Goal: Task Accomplishment & Management: Manage account settings

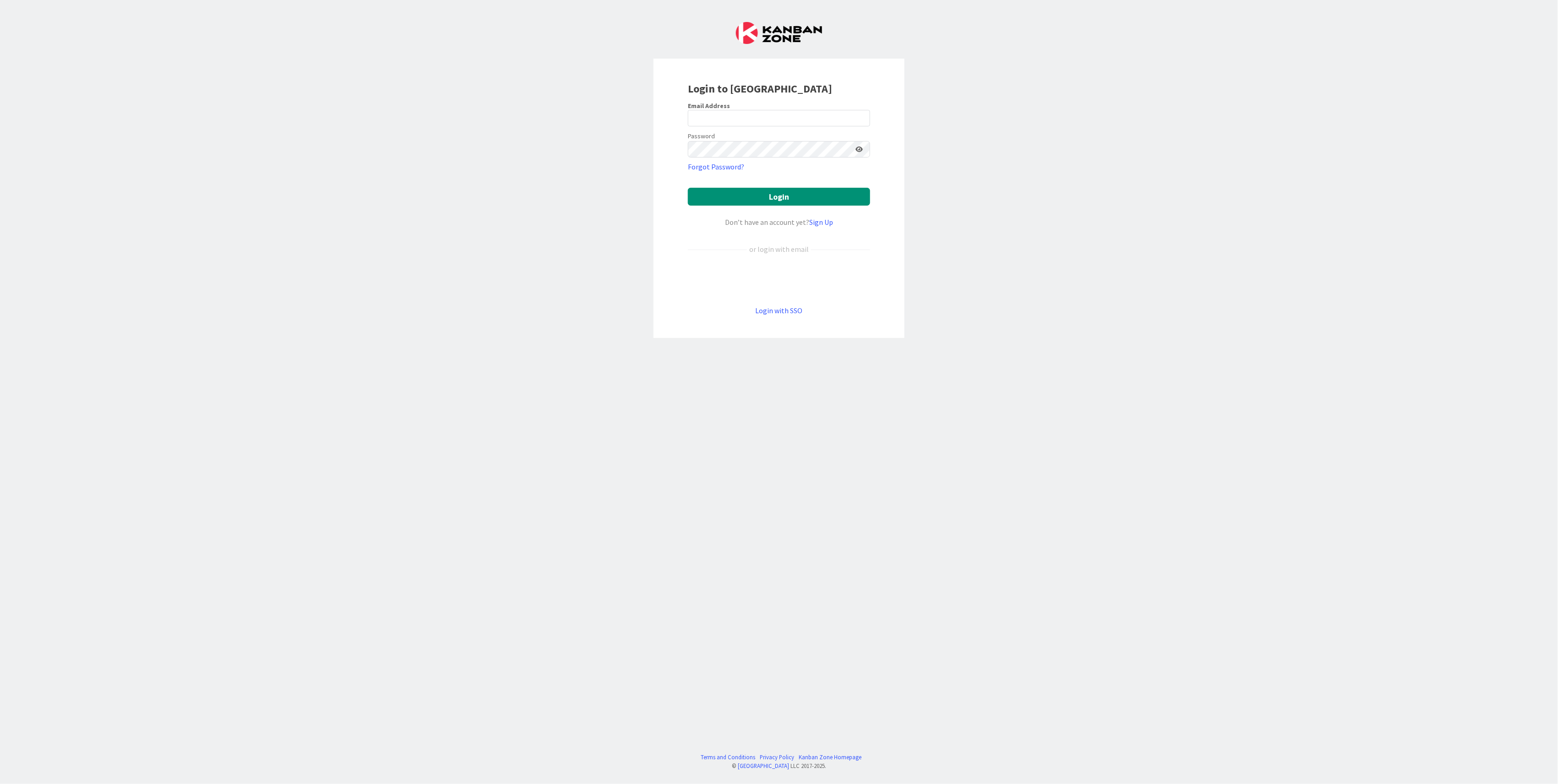
click at [579, 115] on keeper-lock "Open Keeper Popup" at bounding box center [861, 118] width 11 height 11
click at [579, 117] on keeper-lock "Open Keeper Popup" at bounding box center [861, 118] width 11 height 11
type input "ndezaire@huisman-nl.com"
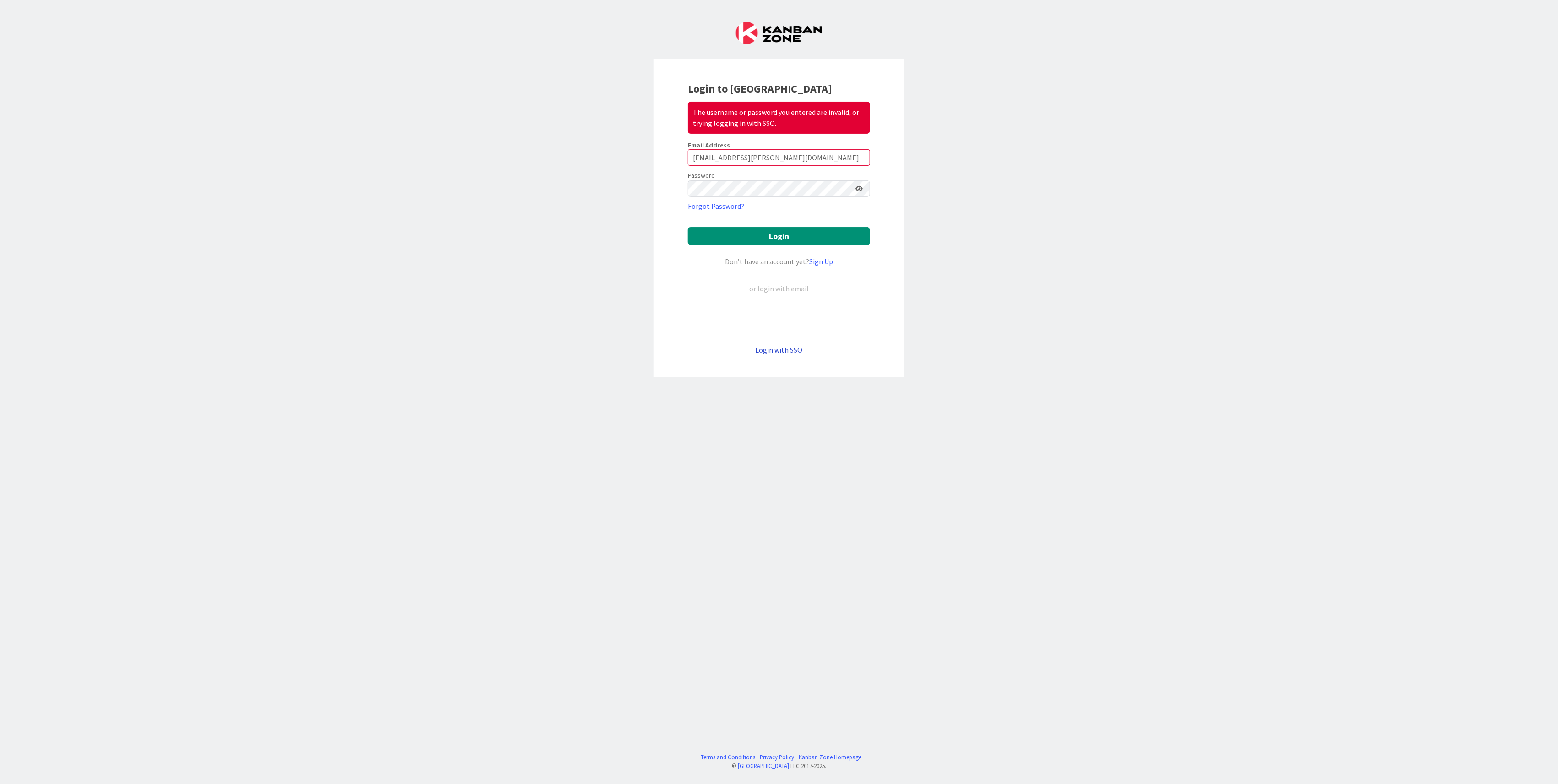
click at [579, 354] on link "Login with SSO" at bounding box center [779, 350] width 47 height 10
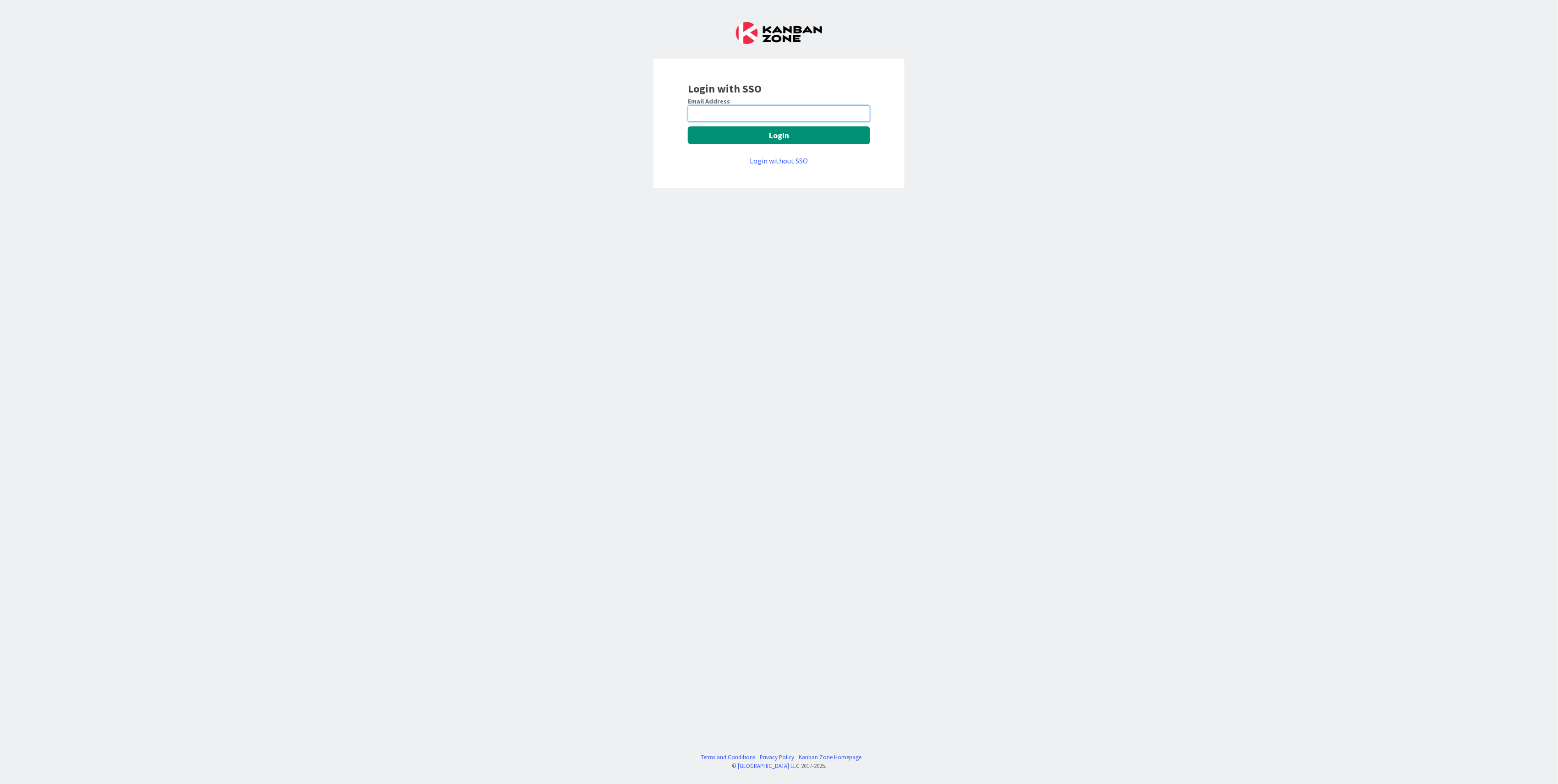
click at [579, 111] on input "email" at bounding box center [779, 113] width 182 height 16
type input "ndezaire@huisman-nl.com"
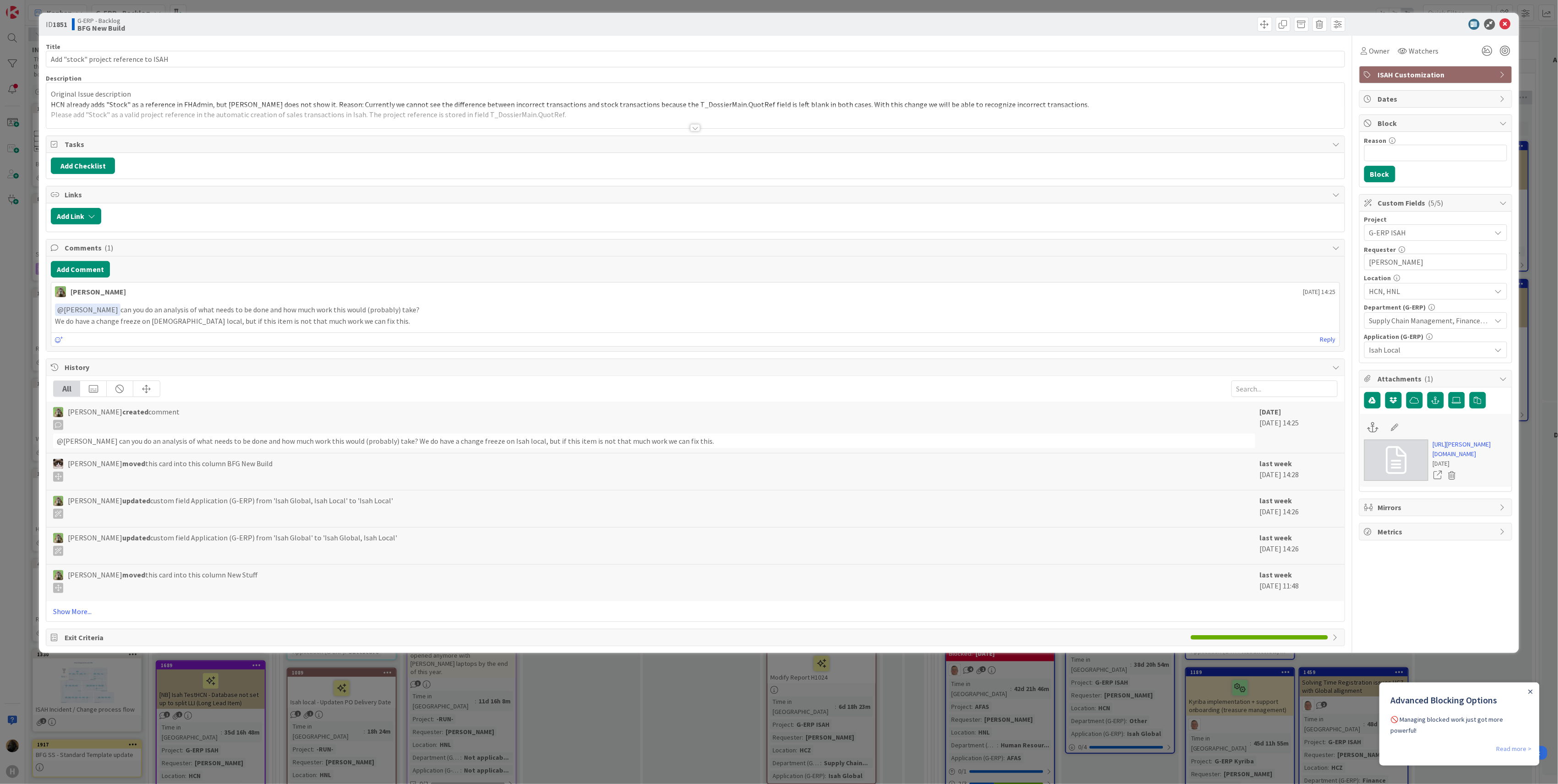
click at [1514, 749] on link "Read more >" at bounding box center [1513, 749] width 35 height 11
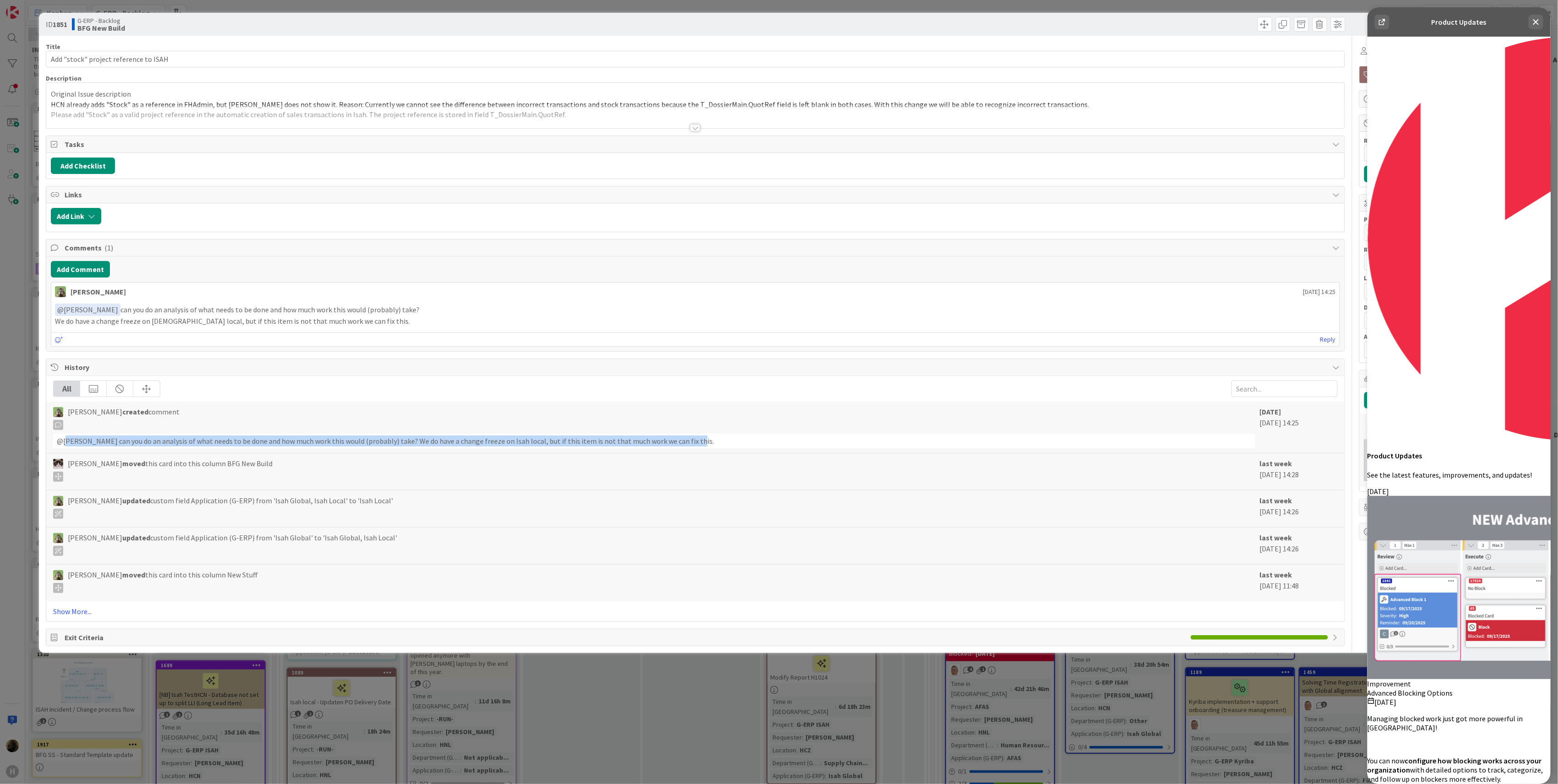
drag, startPoint x: 680, startPoint y: 444, endPoint x: 67, endPoint y: 449, distance: 613.0
click at [67, 448] on div "@[PERSON_NAME]﻿ can you do an analysis of what needs to be done and how much wo…" at bounding box center [654, 441] width 1202 height 14
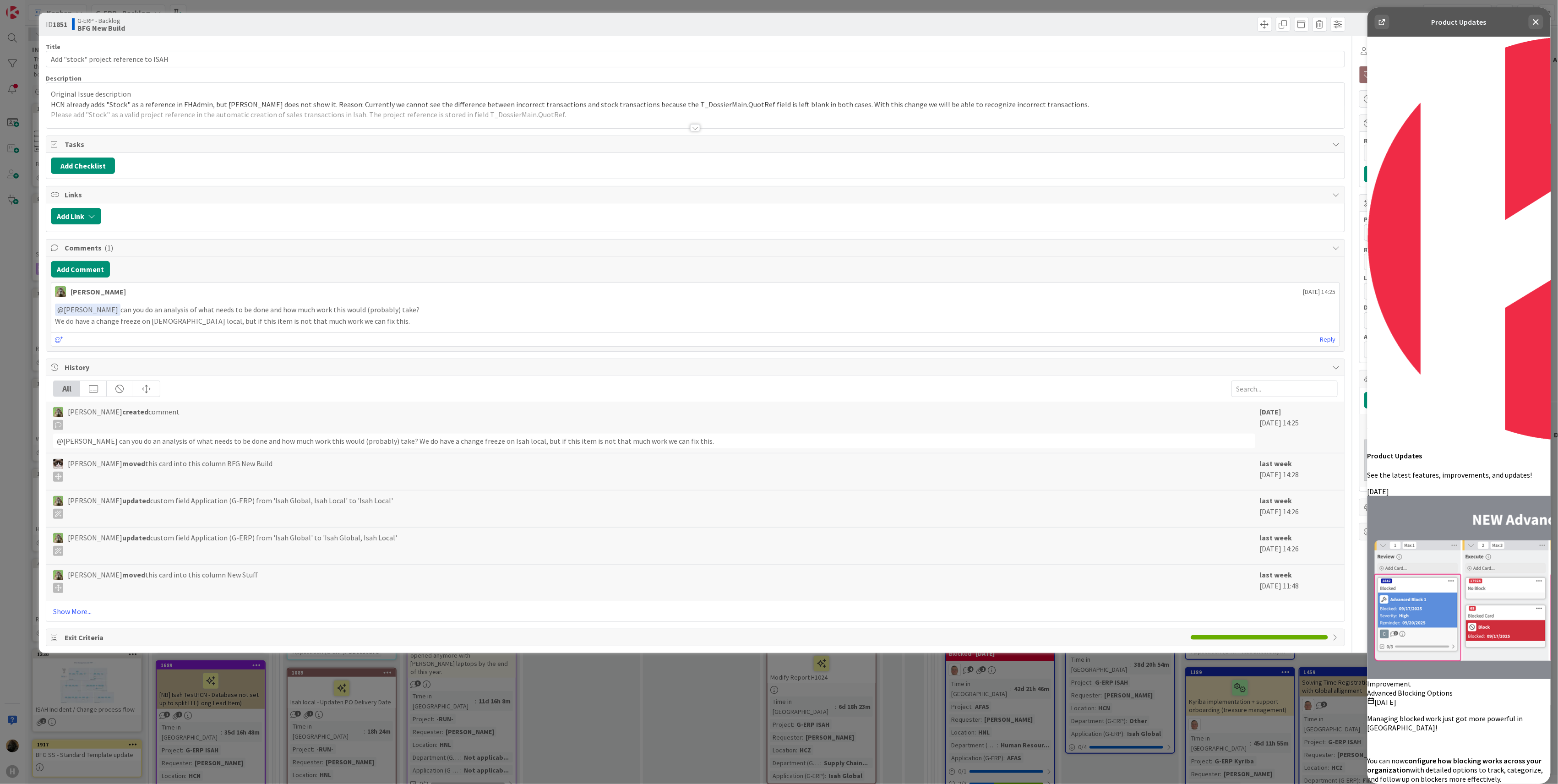
click at [14, 445] on div "ID 1851 G-ERP - Backlog BFG New Build Title 37 / 128 Add "stock" project refere…" at bounding box center [779, 392] width 1558 height 784
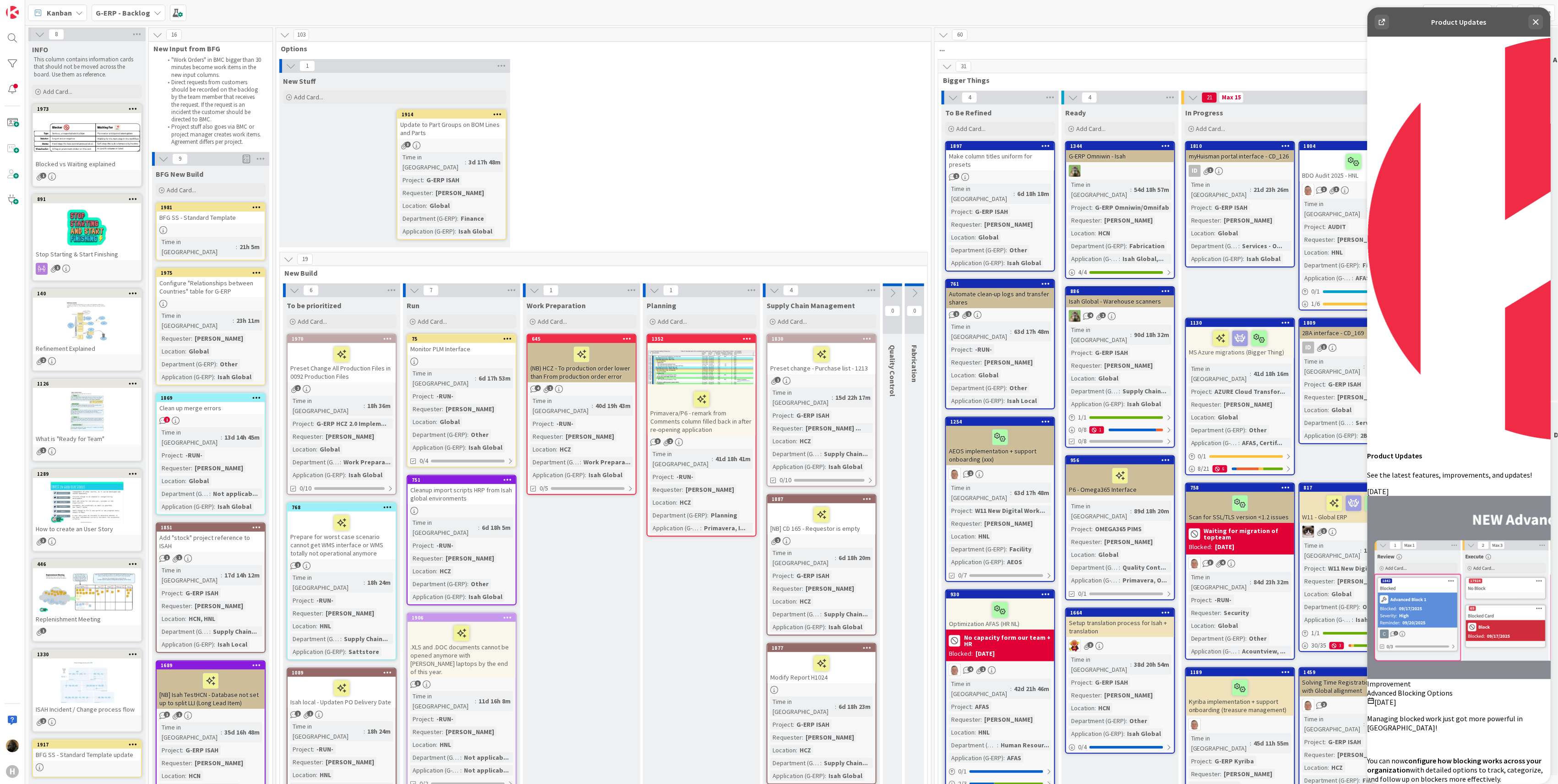
click at [114, 11] on b "G-ERP - Backlog" at bounding box center [122, 13] width 54 height 10
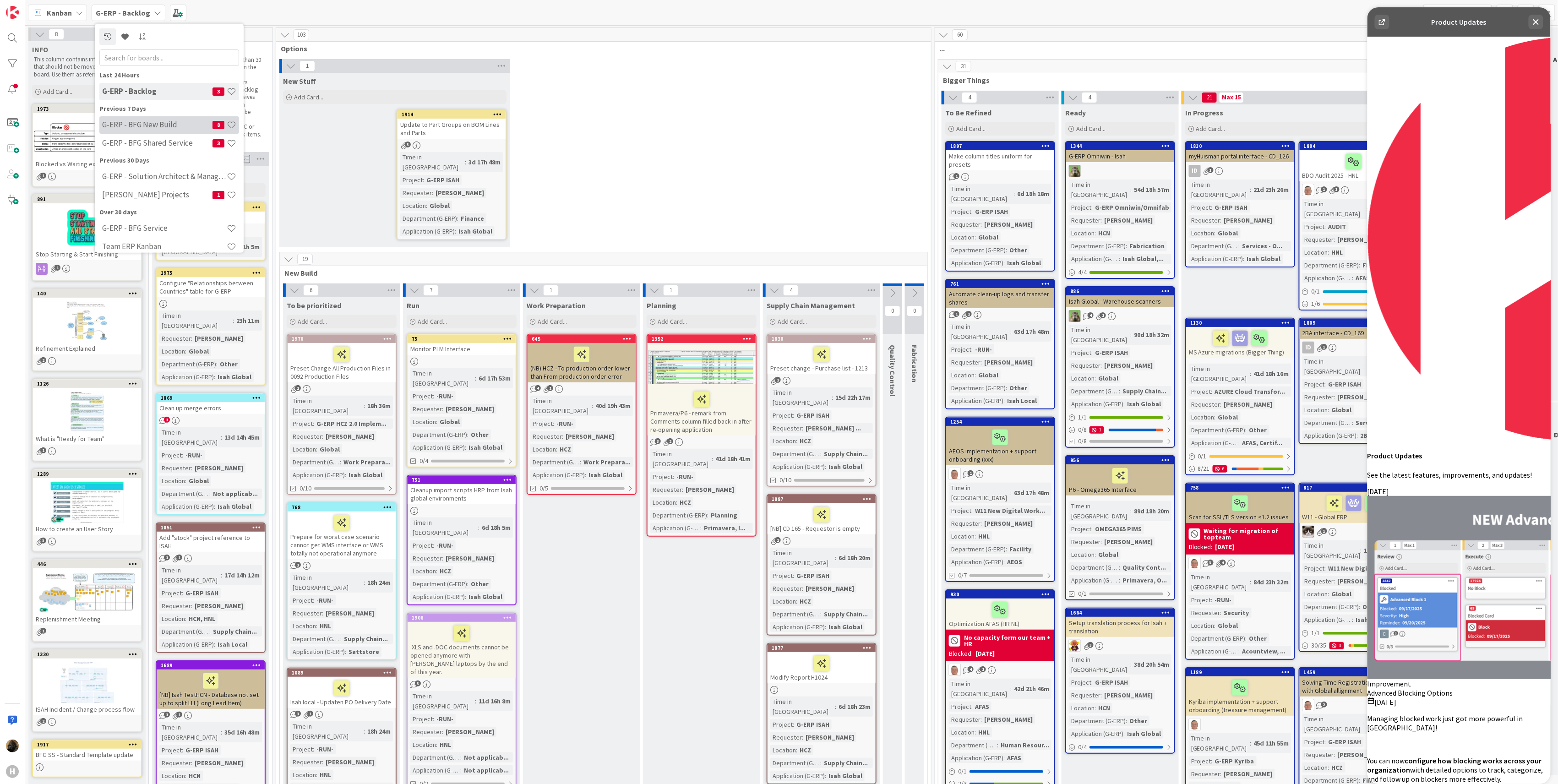
click at [167, 127] on h4 "G-ERP - BFG New Build" at bounding box center [157, 125] width 111 height 10
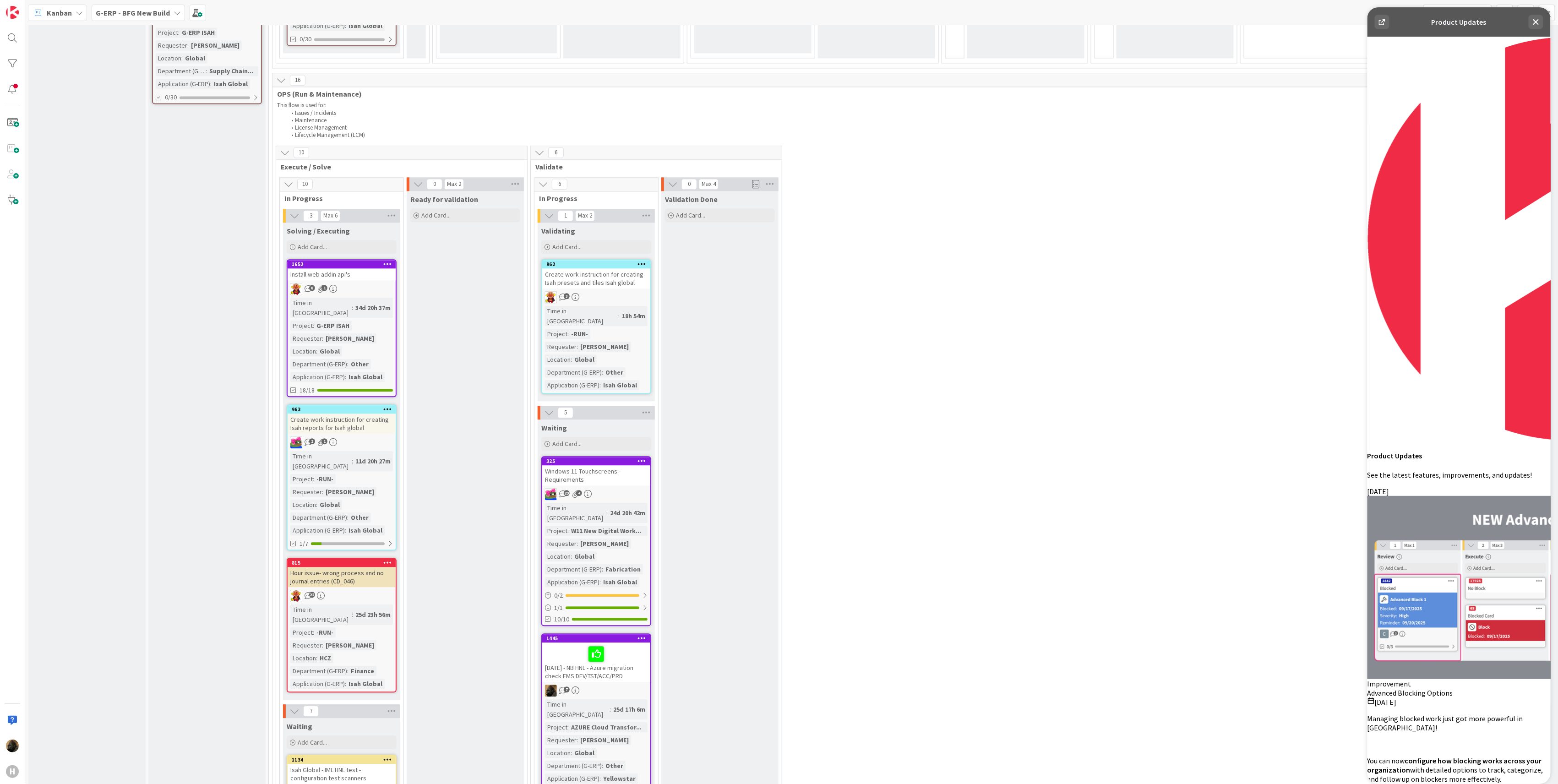
scroll to position [1282, 0]
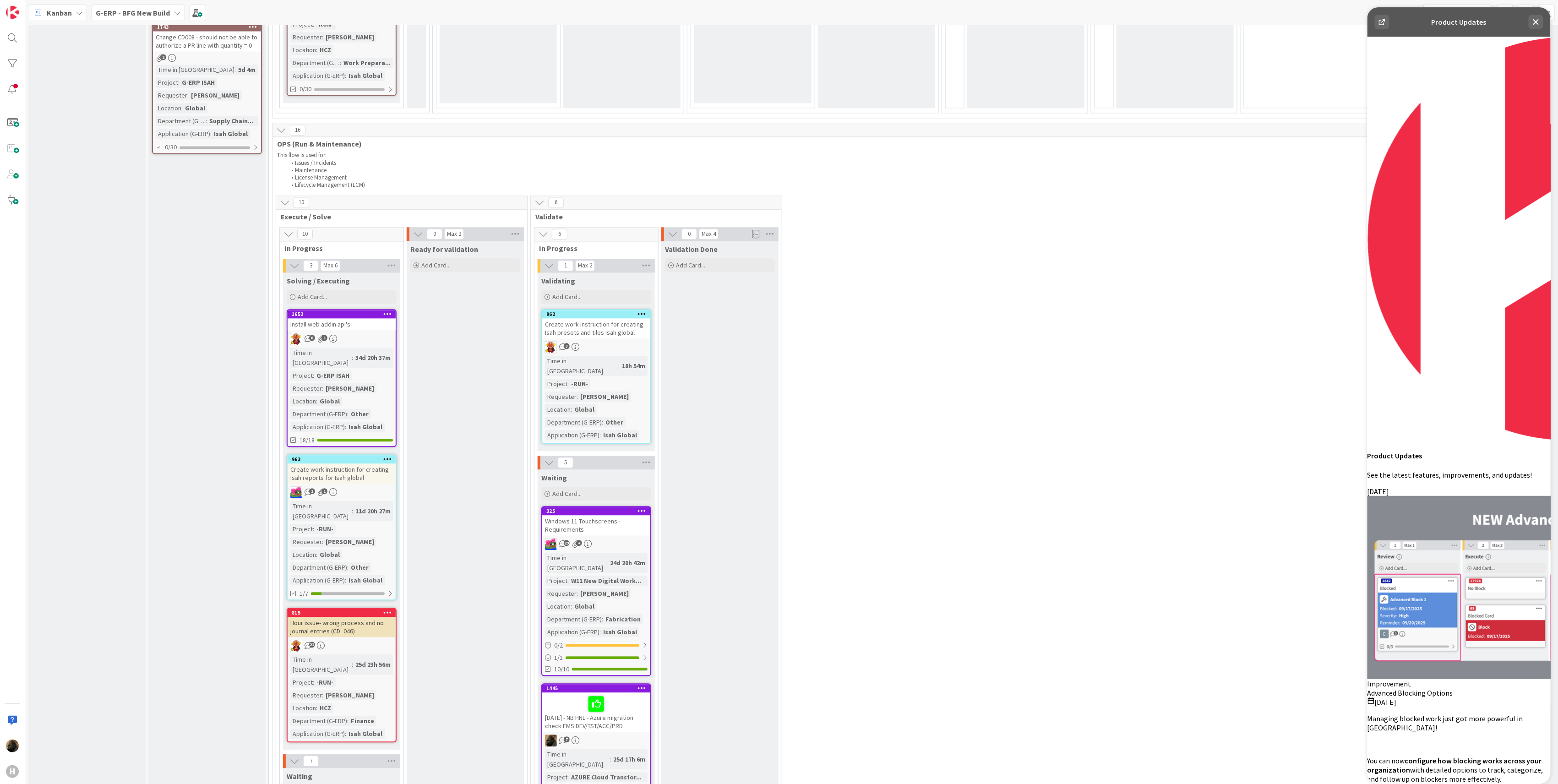
click at [349, 319] on div "Install web addin api's" at bounding box center [341, 324] width 108 height 11
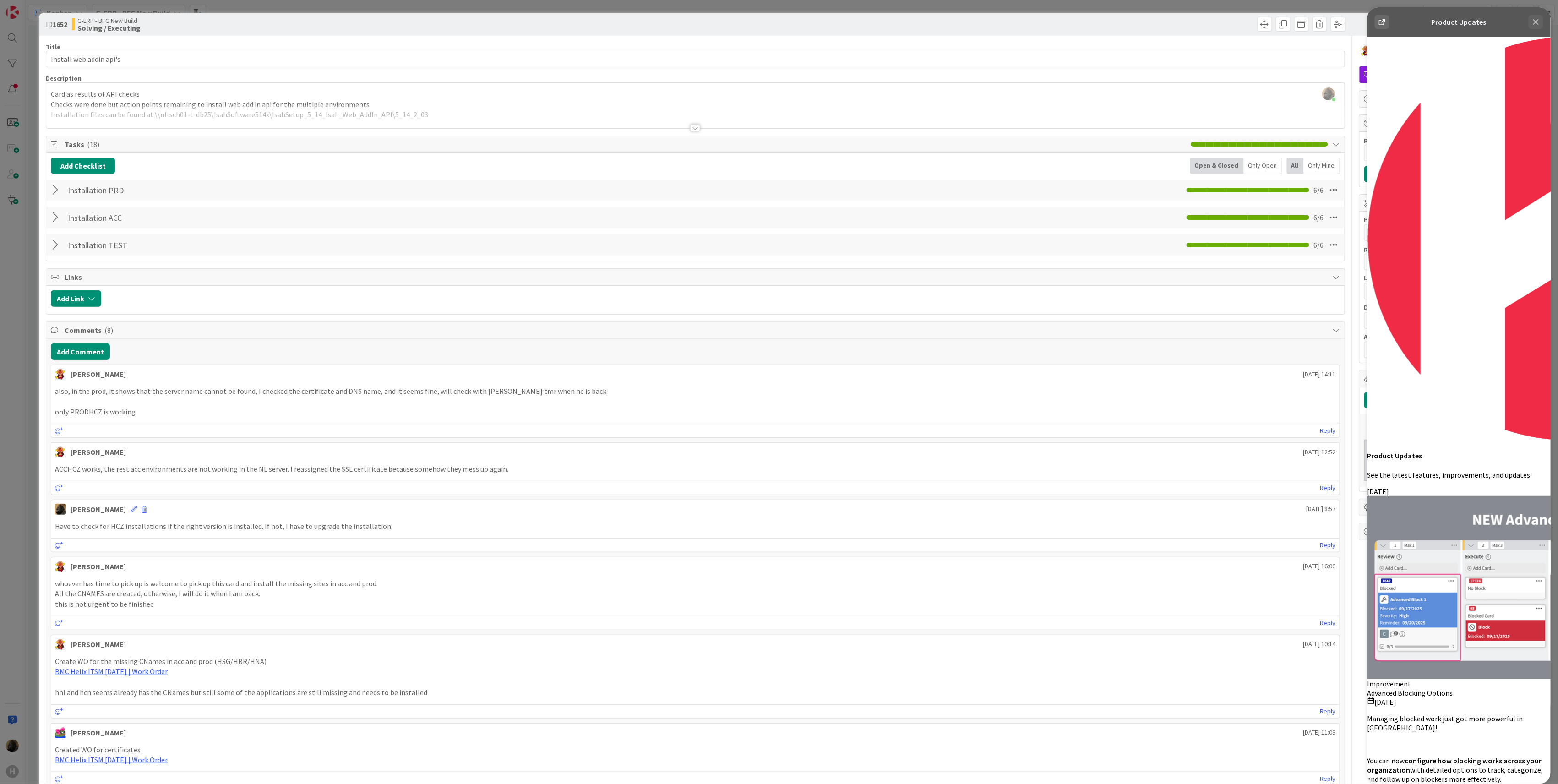
click at [1536, 21] on icon at bounding box center [1536, 22] width 11 height 11
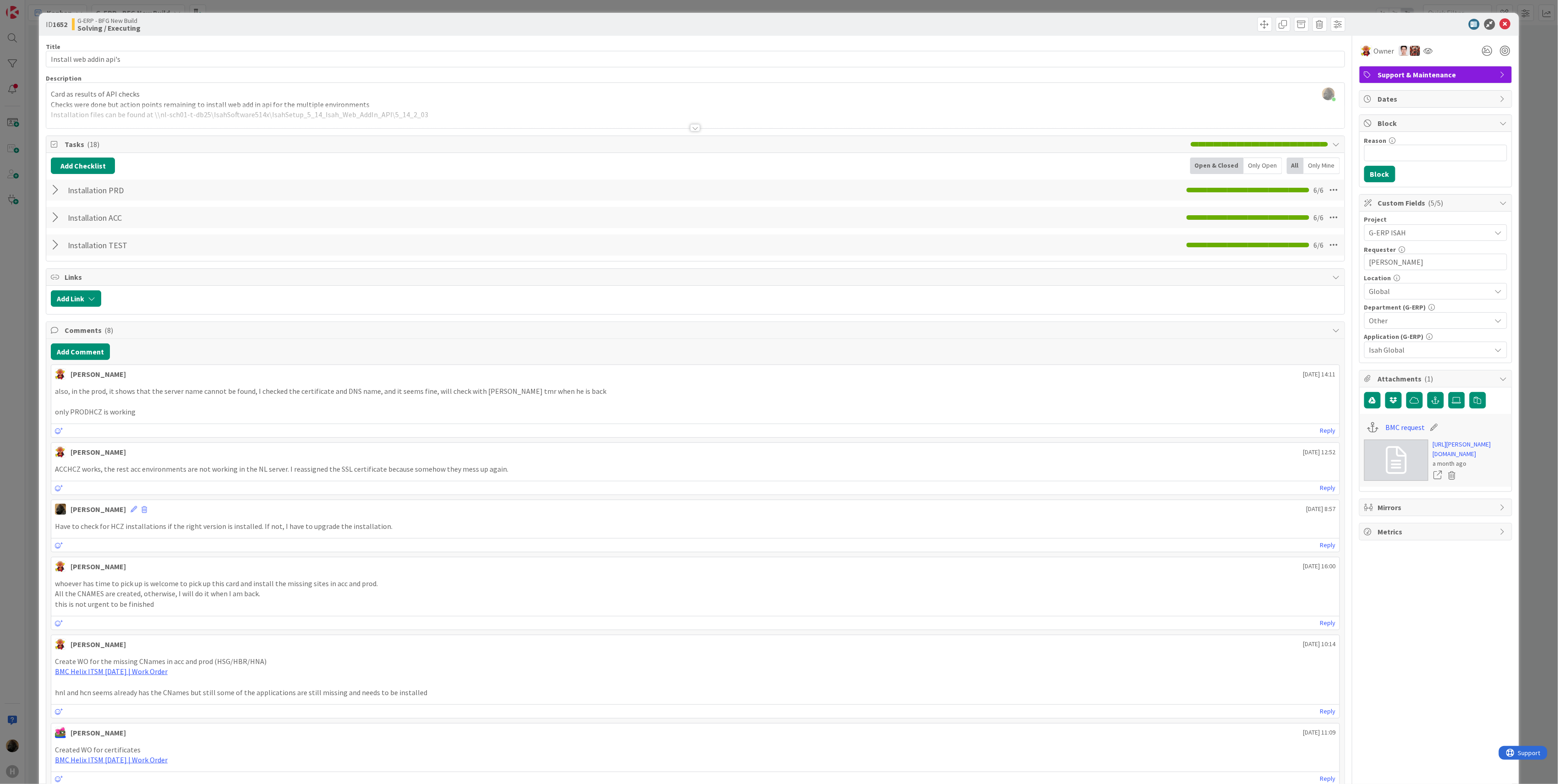
click at [690, 132] on div at bounding box center [695, 128] width 10 height 8
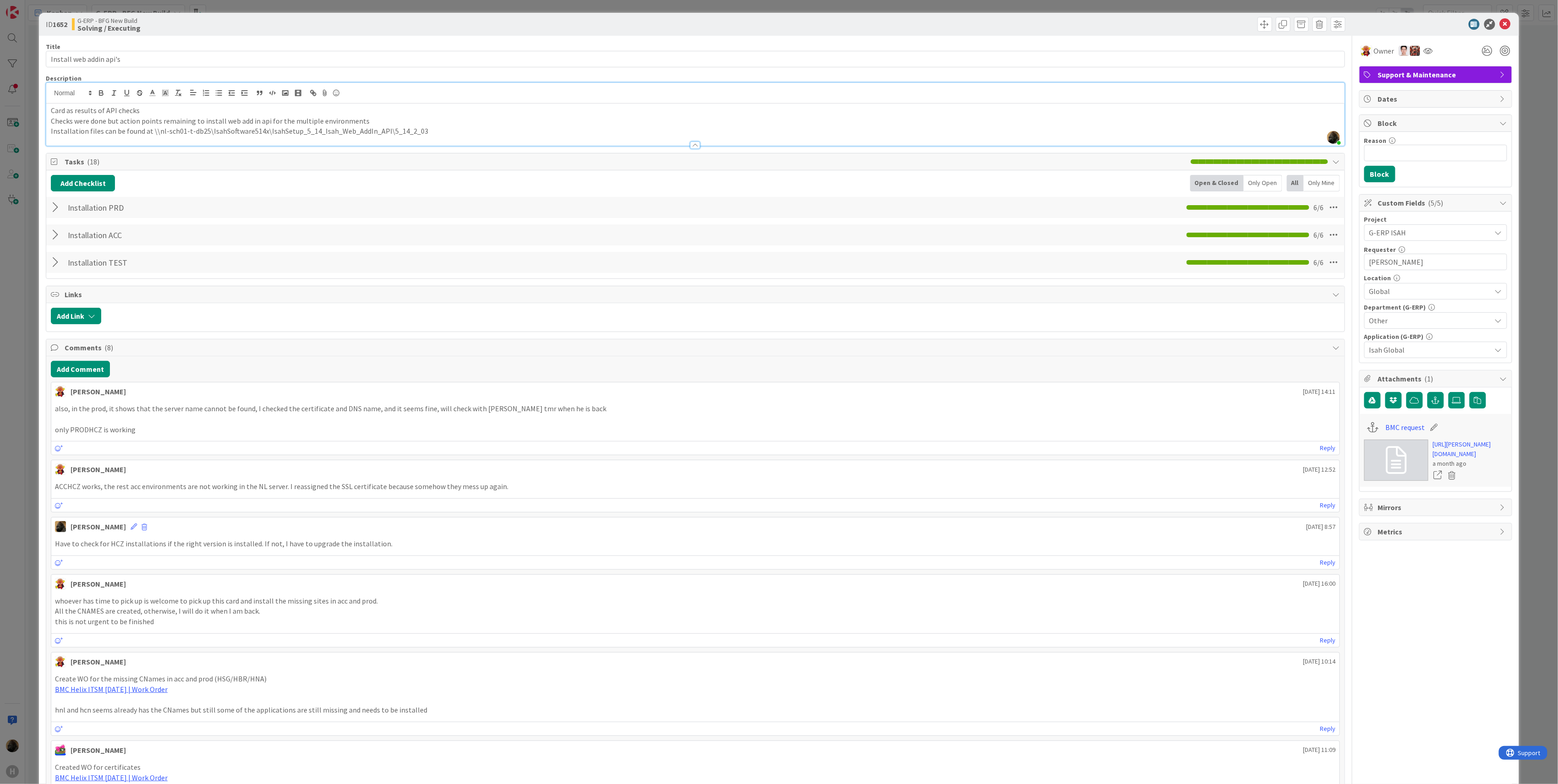
click at [691, 142] on div at bounding box center [695, 145] width 10 height 8
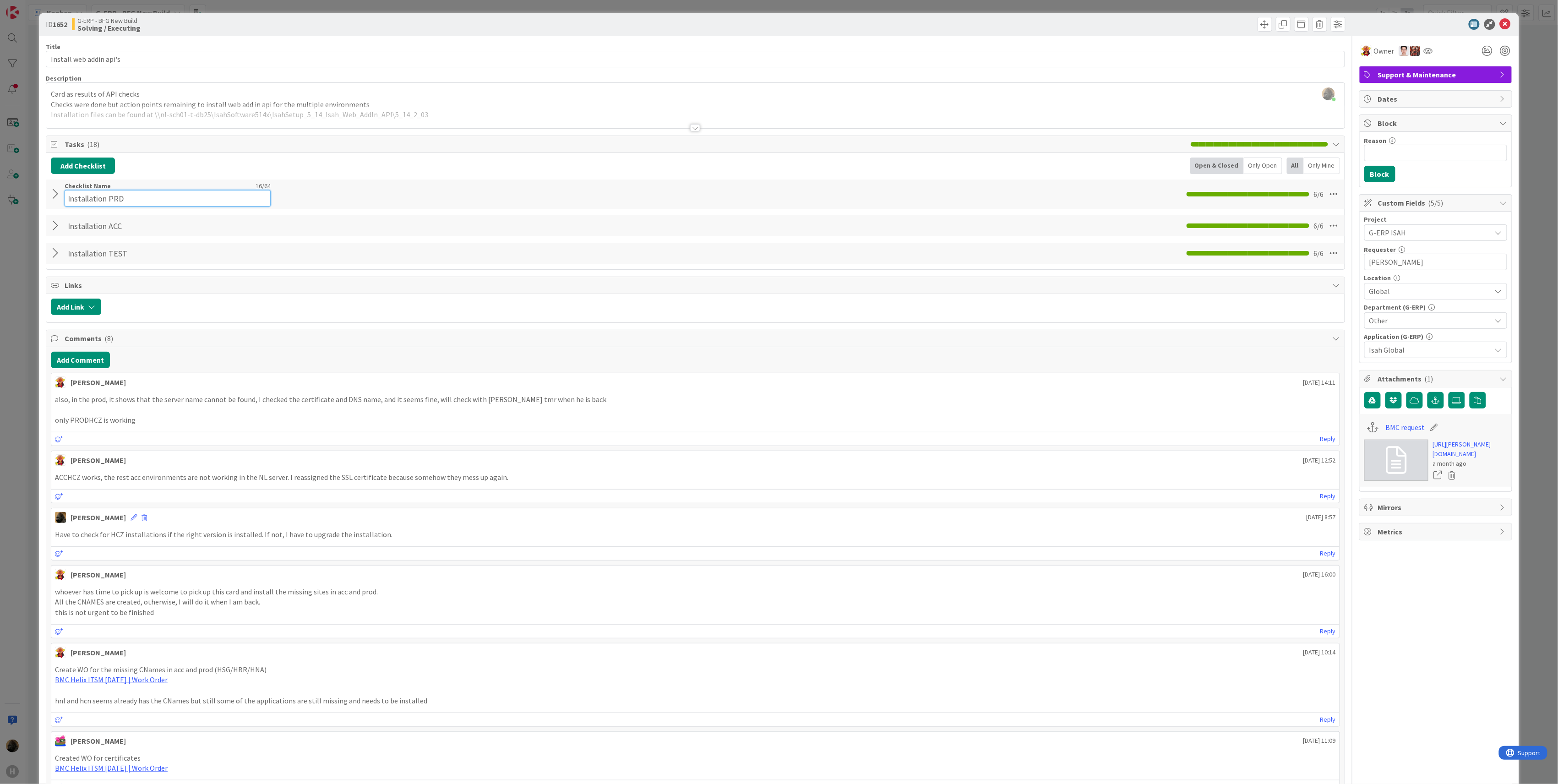
click at [162, 195] on input "Installation PRD" at bounding box center [168, 197] width 206 height 16
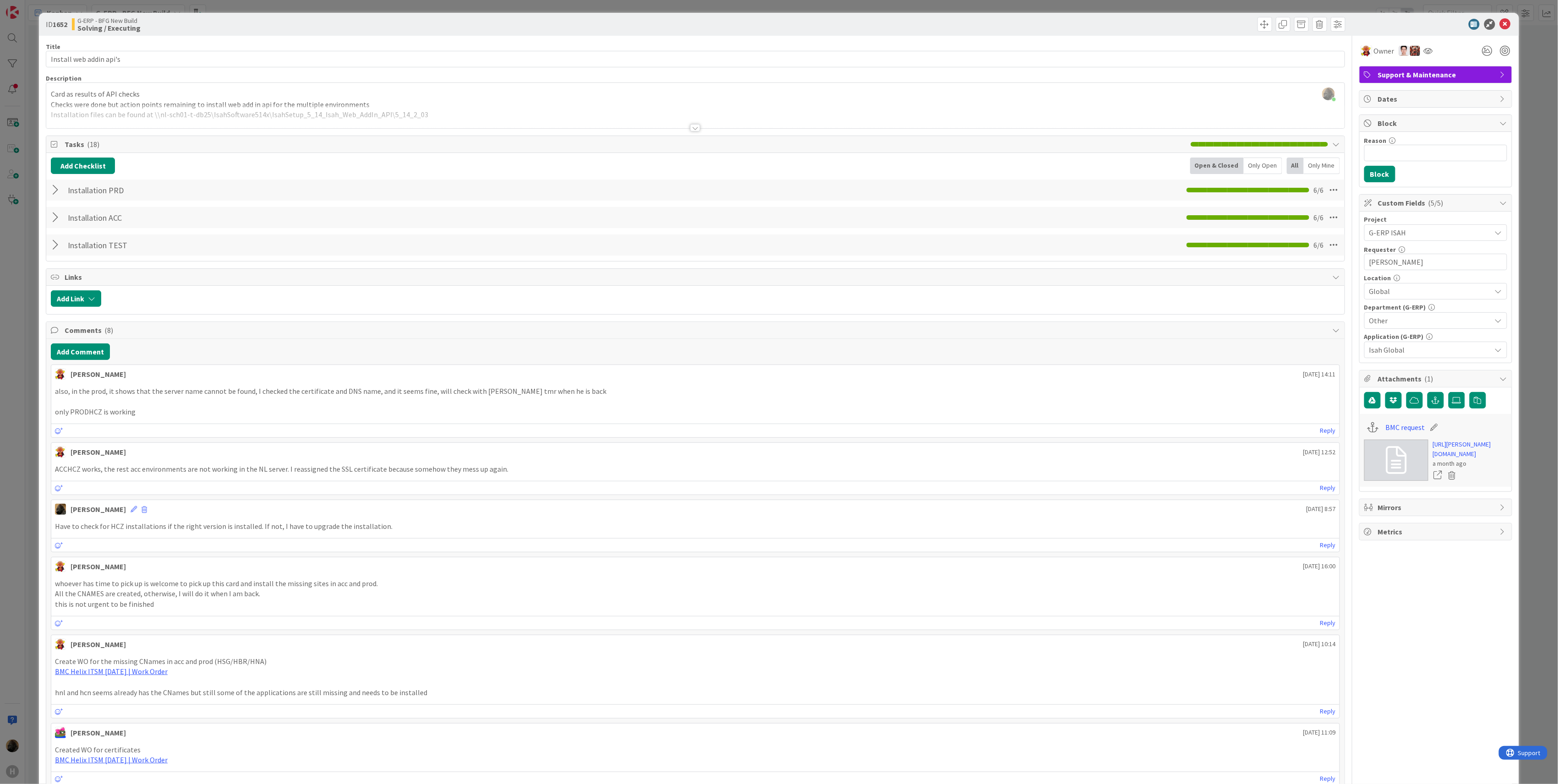
click at [60, 187] on div at bounding box center [56, 190] width 11 height 16
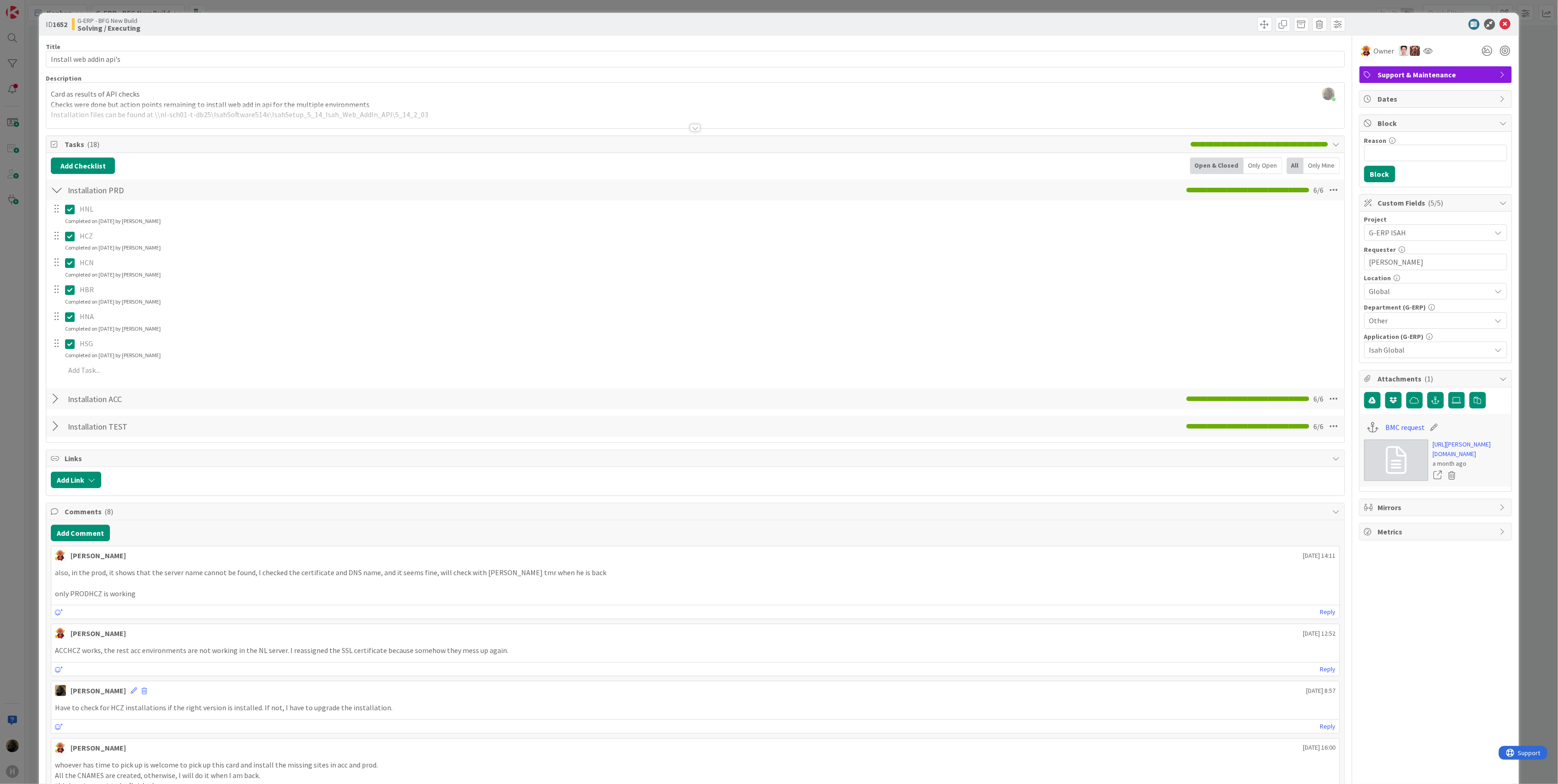
click at [57, 187] on div at bounding box center [56, 190] width 11 height 16
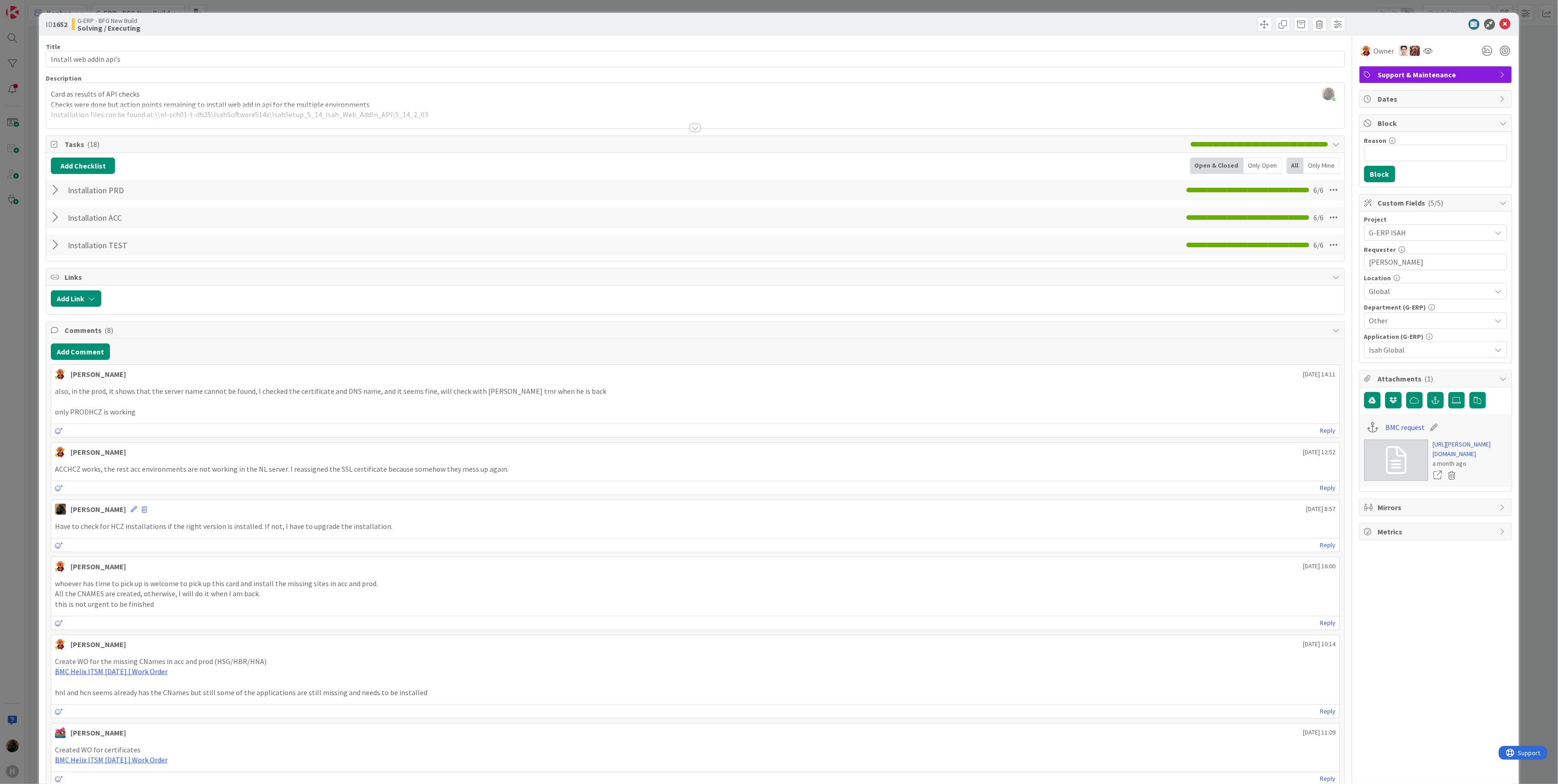
click at [345, 607] on p "this is not urgent to be finished" at bounding box center [696, 604] width 1281 height 10
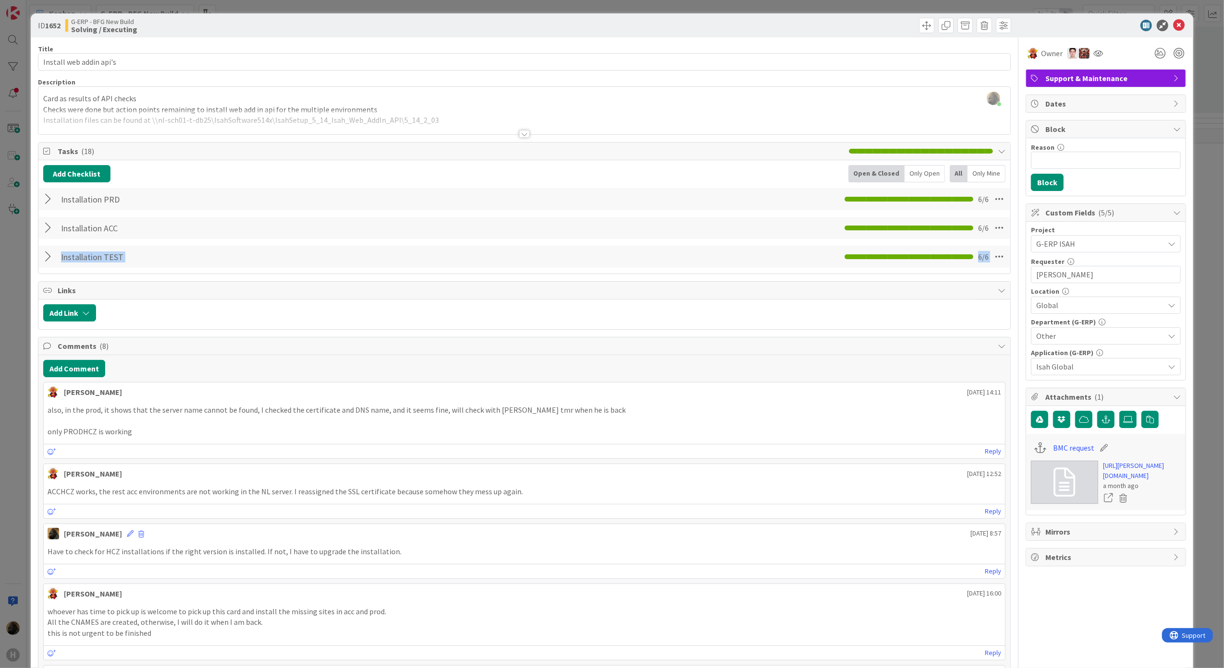
click at [16, 279] on div "ID 1652 G-ERP - BFG New Build Solving / Executing Title 23 / 128 Install web ad…" at bounding box center [612, 334] width 1224 height 668
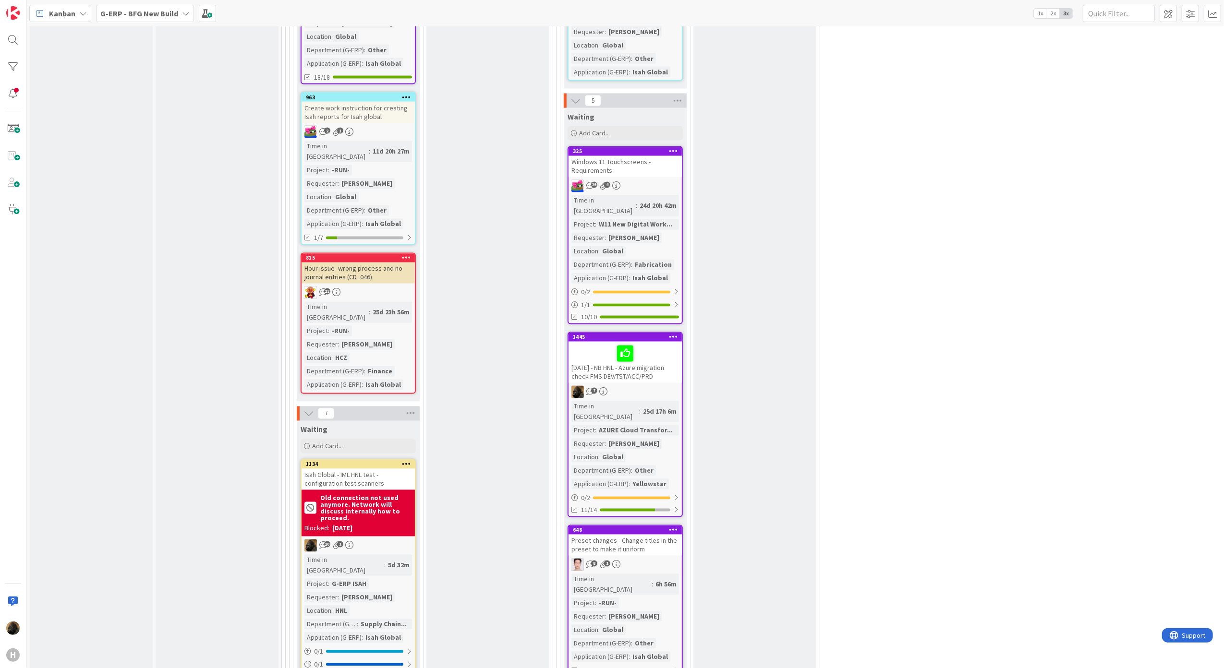
click at [356, 469] on div "Isah Global - IML HNL test - configuration test scanners" at bounding box center [357, 479] width 113 height 21
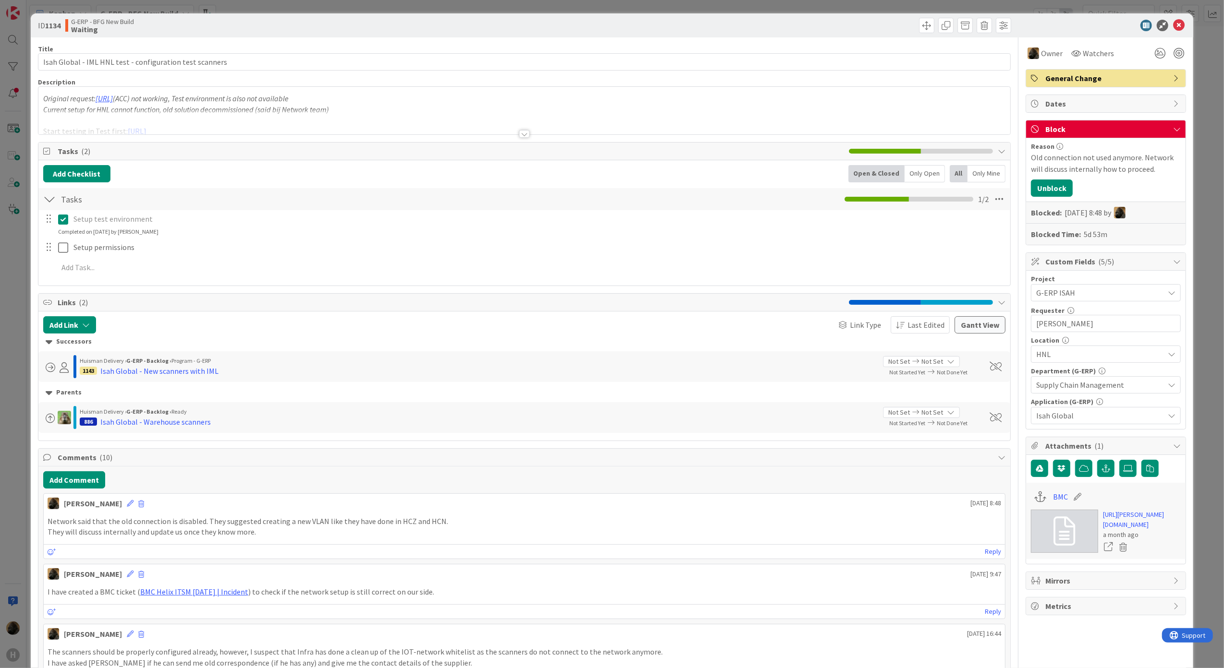
click at [14, 322] on div "ID 1134 G-ERP - BFG New Build Waiting Title 56 / 128 Isah Global - IML HNL test…" at bounding box center [612, 334] width 1224 height 668
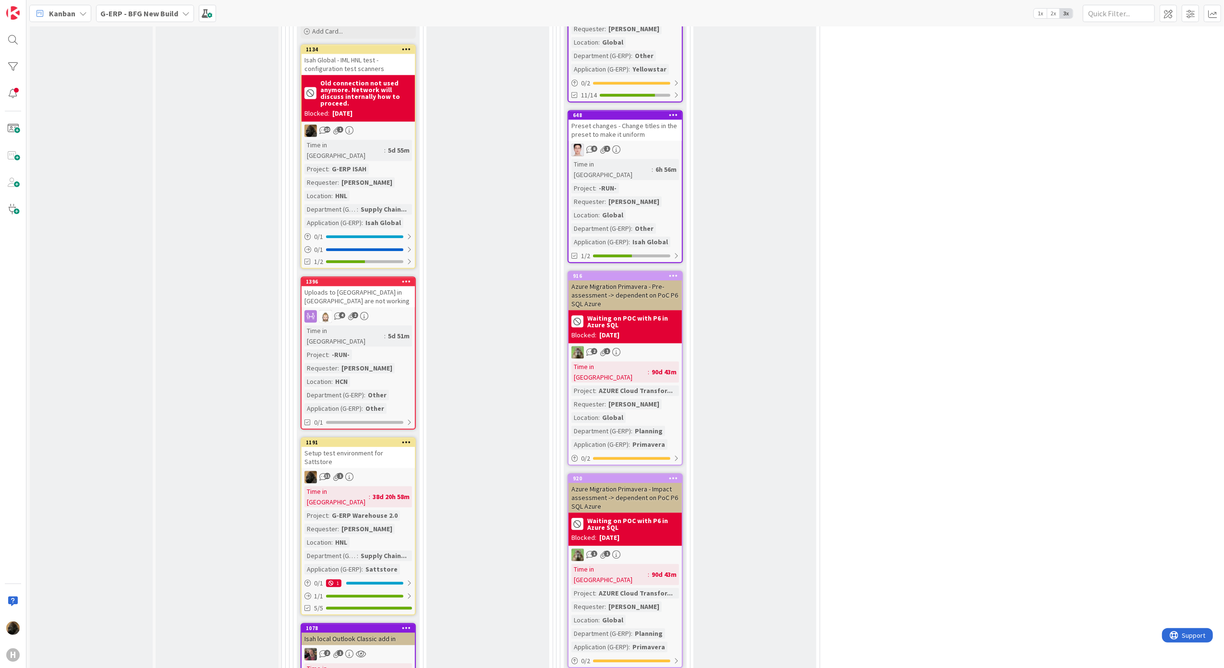
scroll to position [2304, 0]
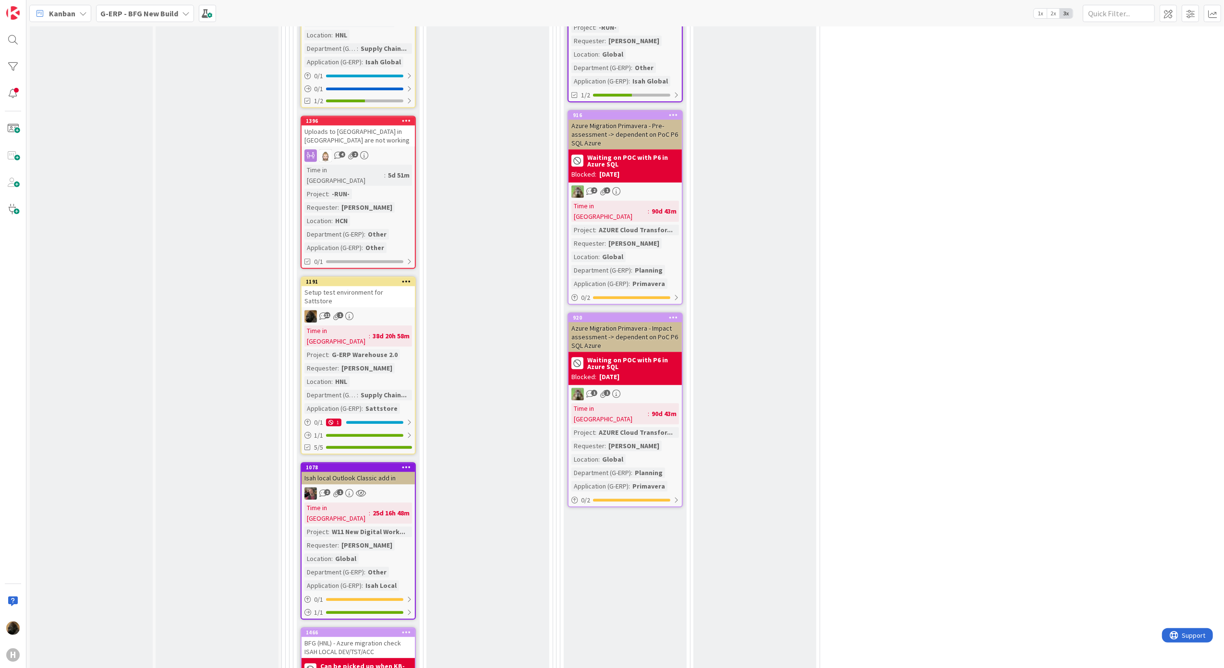
click at [380, 286] on div "Setup test environment for Sattstore" at bounding box center [357, 296] width 113 height 21
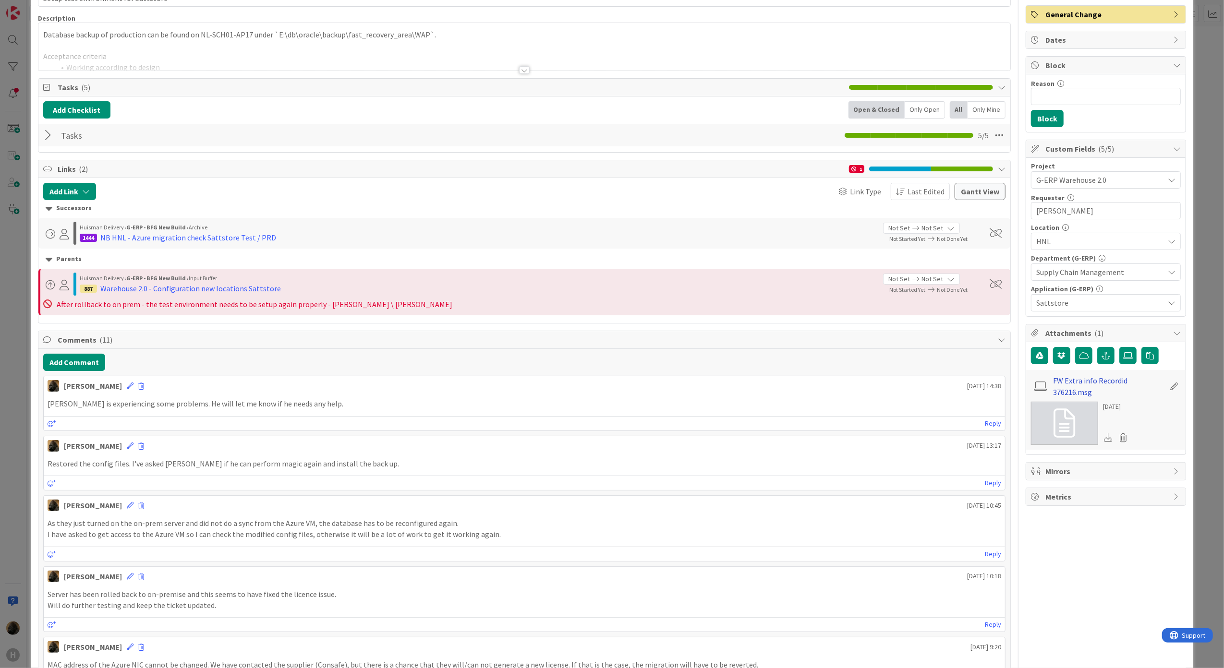
click at [1077, 386] on link "FW Extra info Recordid 376216.msg" at bounding box center [1108, 386] width 111 height 23
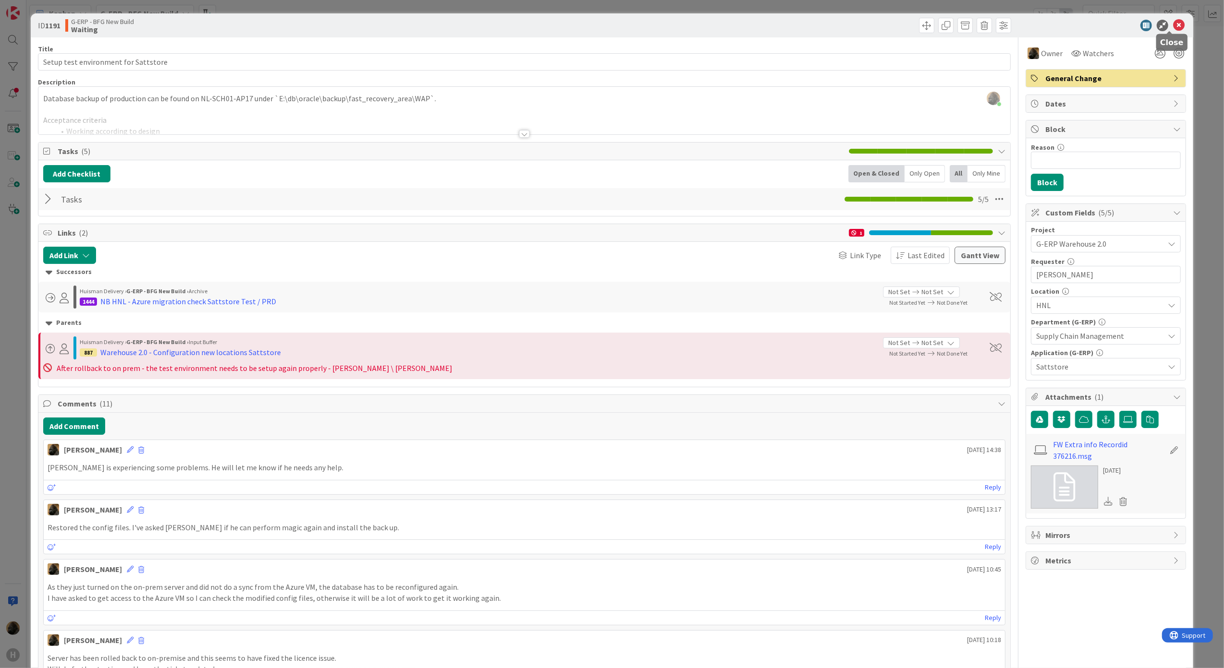
click at [1173, 27] on icon at bounding box center [1179, 26] width 12 height 12
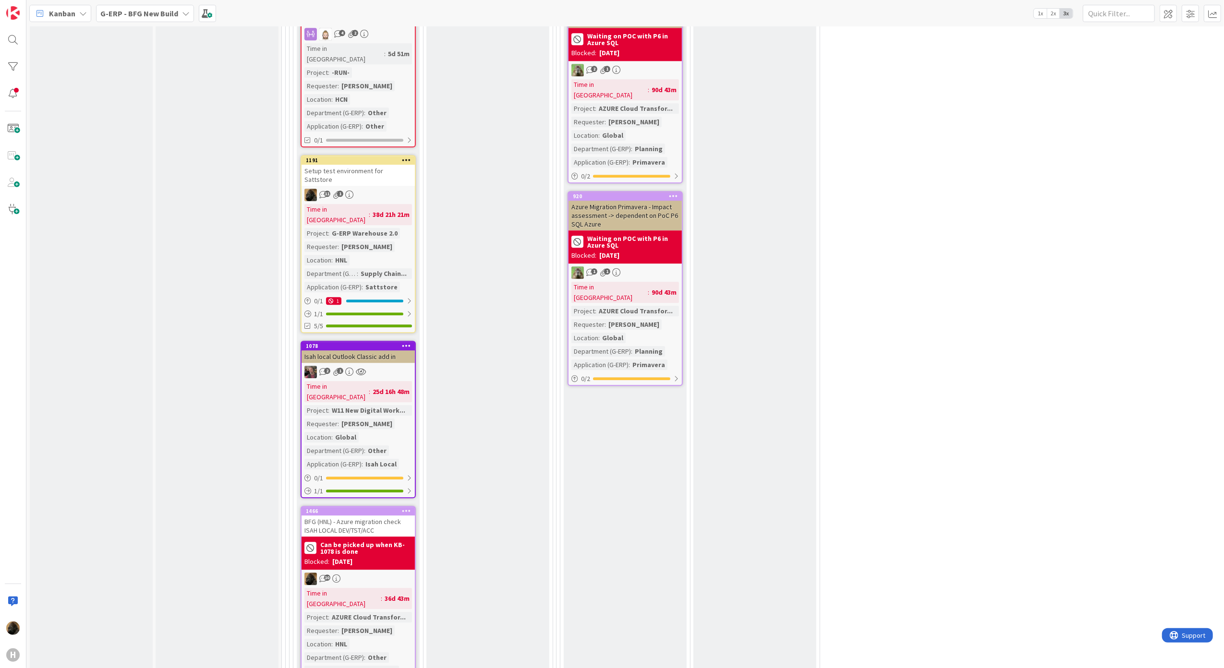
scroll to position [2496, 0]
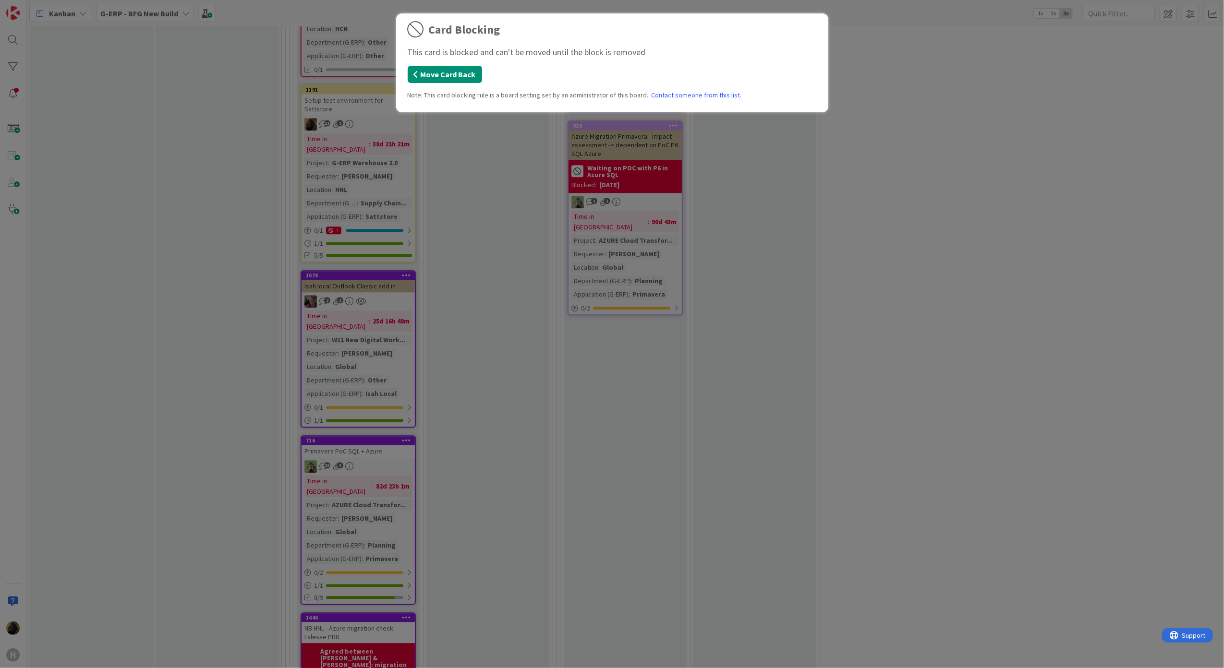
click at [462, 77] on button "Move Card Back" at bounding box center [445, 74] width 74 height 17
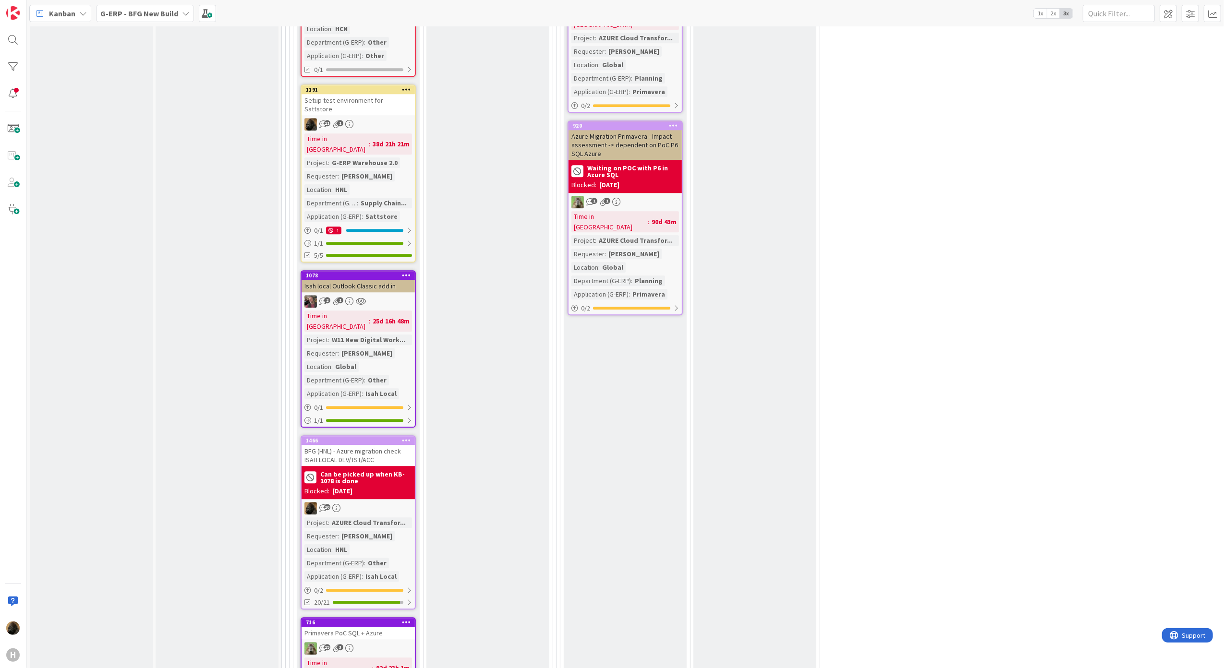
click at [381, 445] on div "BFG (HNL) - Azure migration check ISAH LOCAL DEV/TST/ACC" at bounding box center [357, 455] width 113 height 21
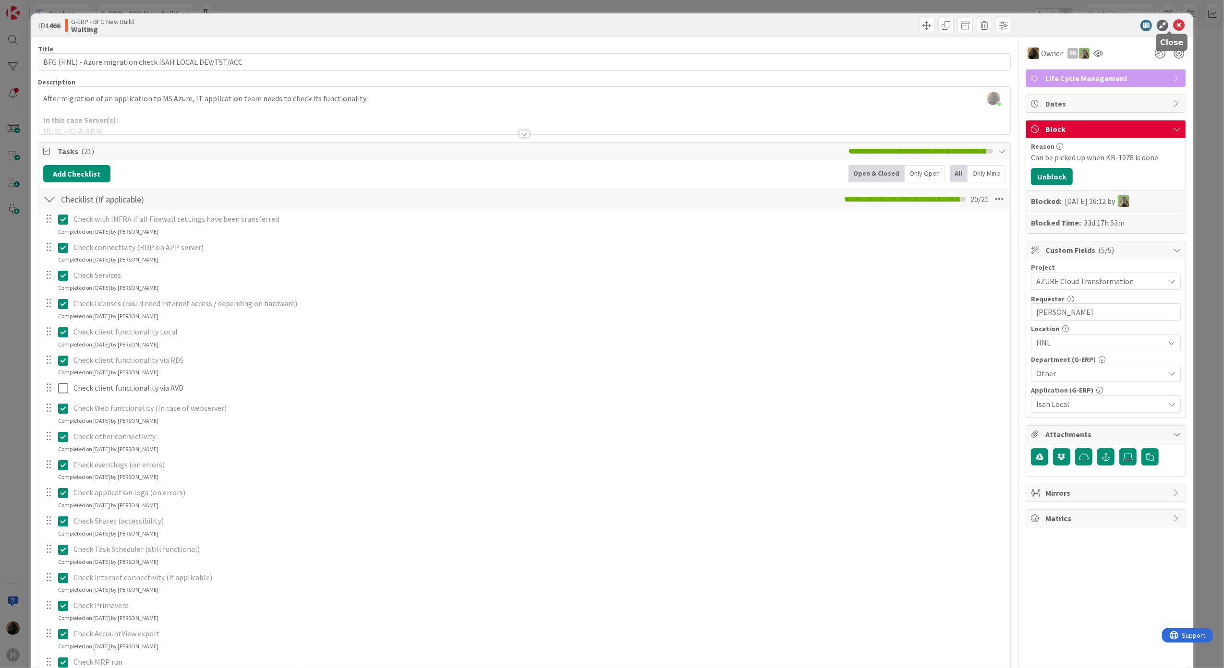
click at [1173, 24] on icon at bounding box center [1179, 26] width 12 height 12
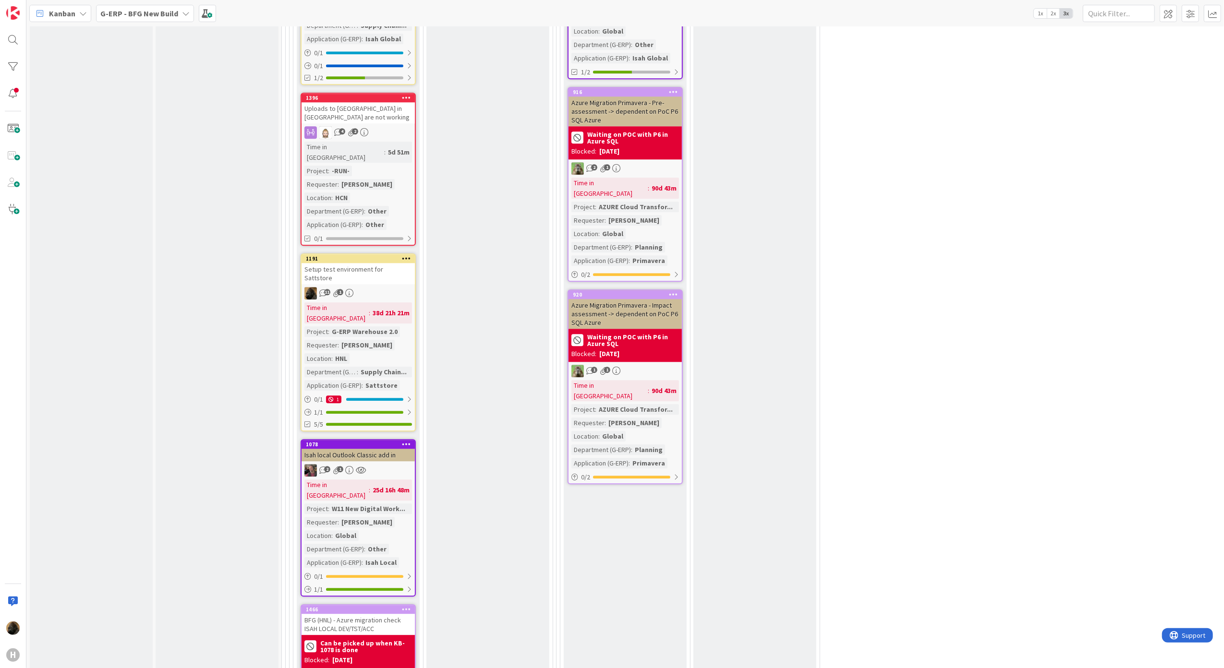
scroll to position [2302, 0]
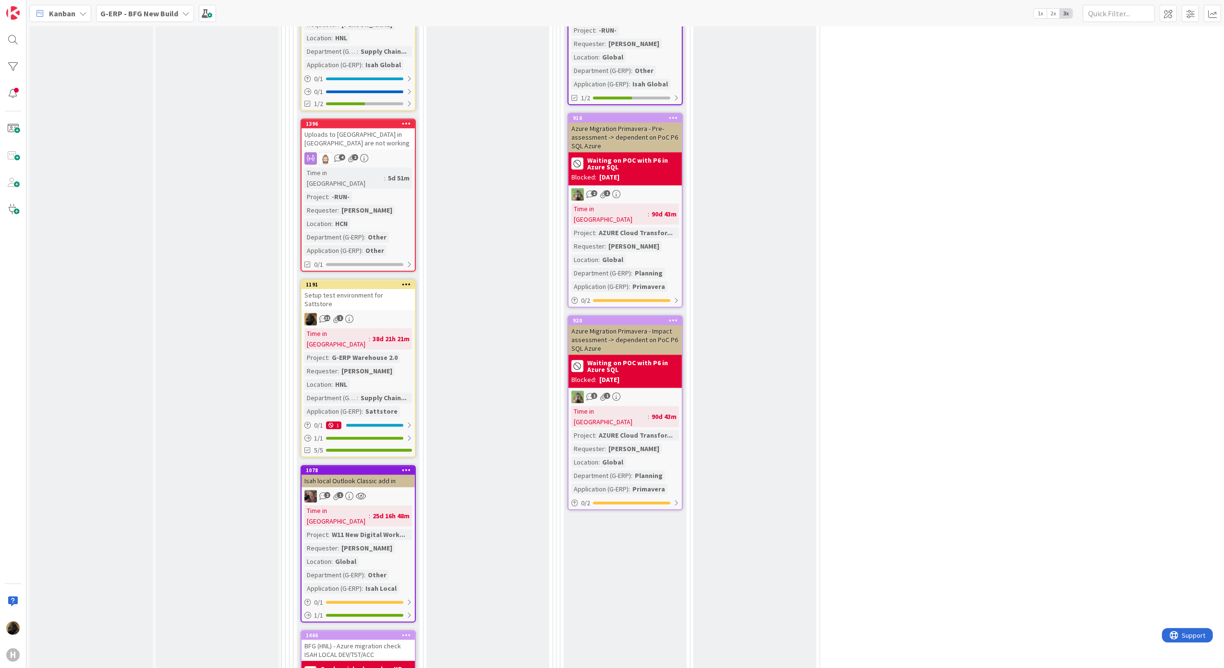
click at [362, 289] on div "Setup test environment for Sattstore" at bounding box center [357, 299] width 113 height 21
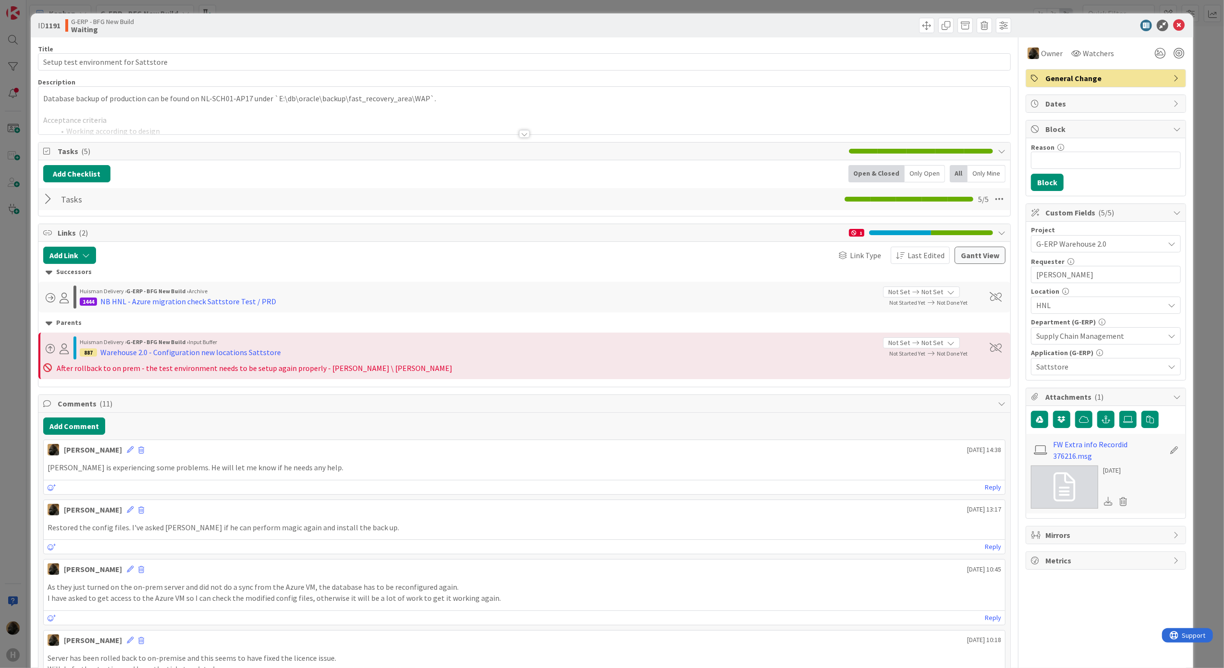
click at [0, 364] on html "H Kanban G-ERP - BFG New Build 1x 2x 3x 4 INFO This column can be used for info…" at bounding box center [612, 334] width 1224 height 668
click at [8, 365] on div "ID 1191 G-ERP - BFG New Build Waiting Title 36 / 128 Setup test environment for…" at bounding box center [612, 334] width 1224 height 668
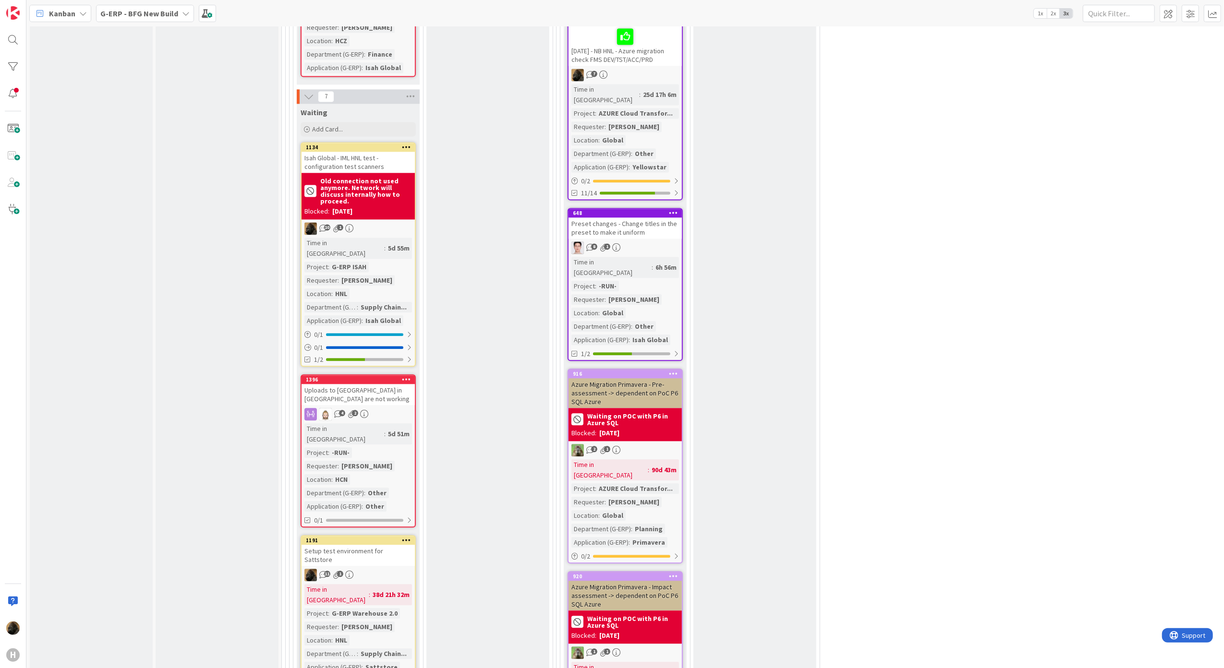
click at [366, 152] on div "Isah Global - IML HNL test - configuration test scanners" at bounding box center [357, 162] width 113 height 21
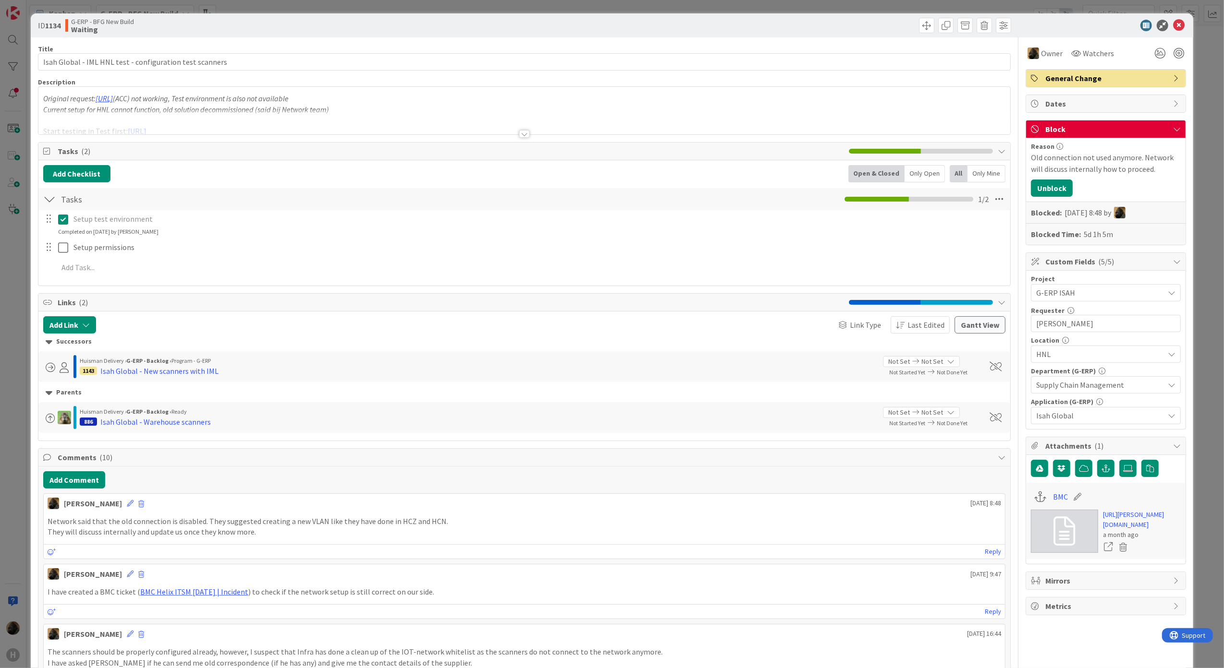
click at [0, 371] on html "H Kanban G-ERP - BFG New Build 1x 2x 3x 4 INFO This column can be used for info…" at bounding box center [612, 334] width 1224 height 668
click at [7, 373] on div "ID 1134 G-ERP - BFG New Build Waiting Title 56 / 128 Isah Global - IML HNL test…" at bounding box center [612, 334] width 1224 height 668
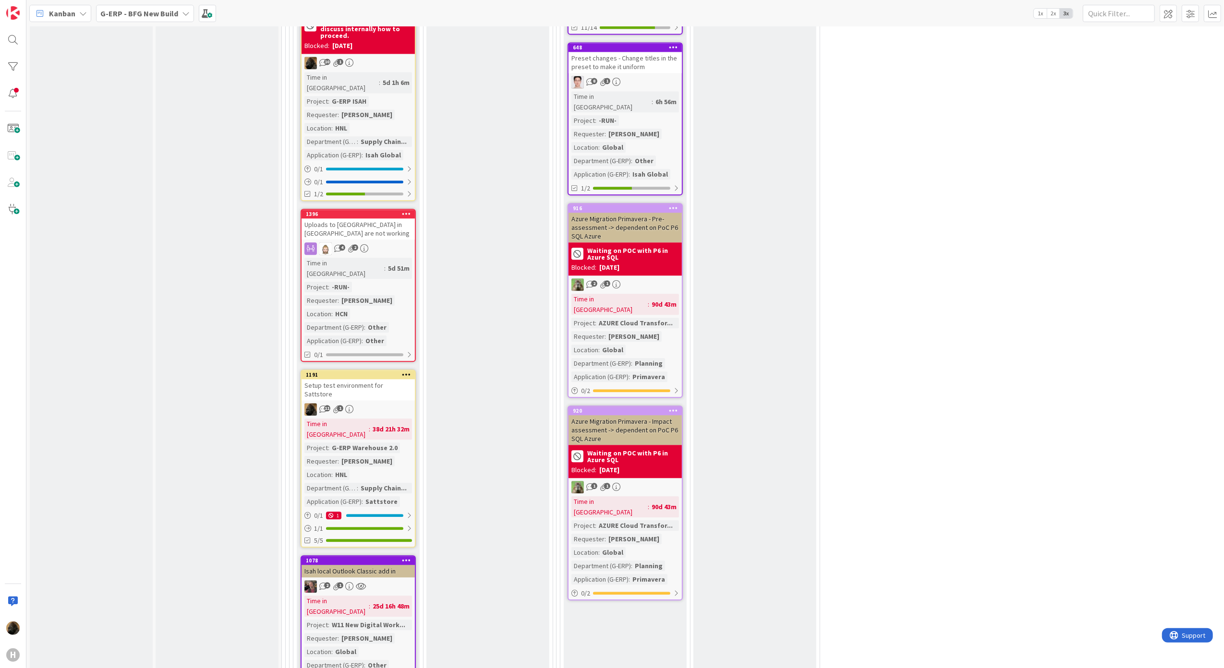
scroll to position [2425, 0]
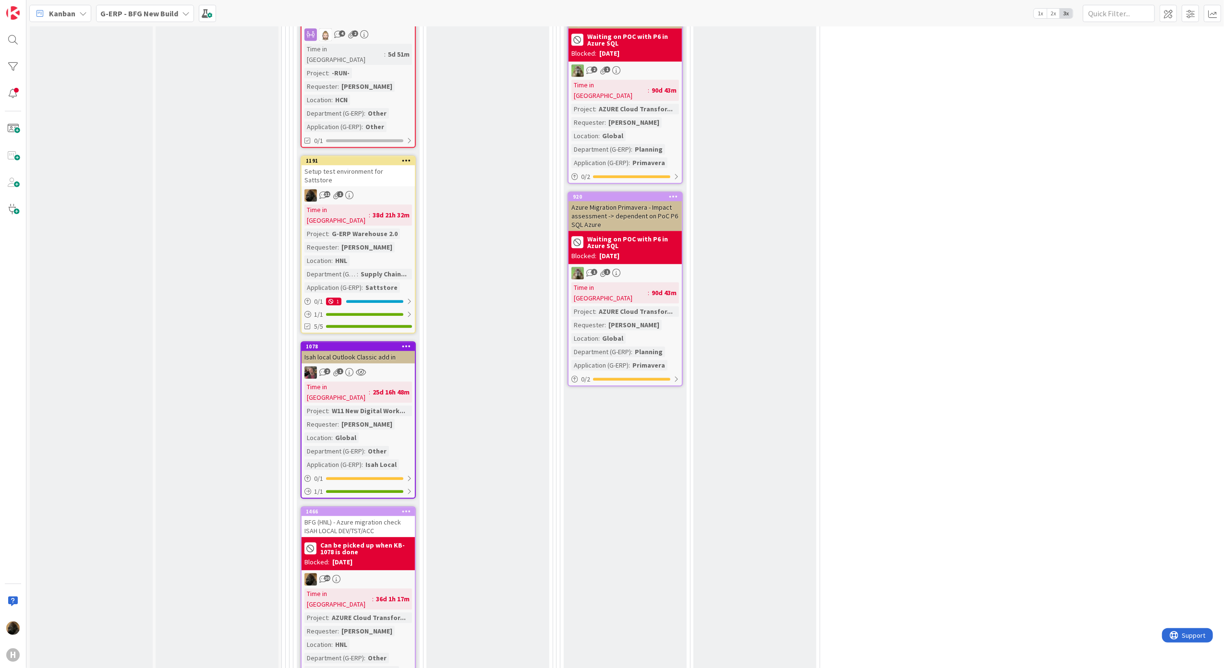
click at [344, 516] on div "BFG (HNL) - Azure migration check ISAH LOCAL DEV/TST/ACC" at bounding box center [357, 526] width 113 height 21
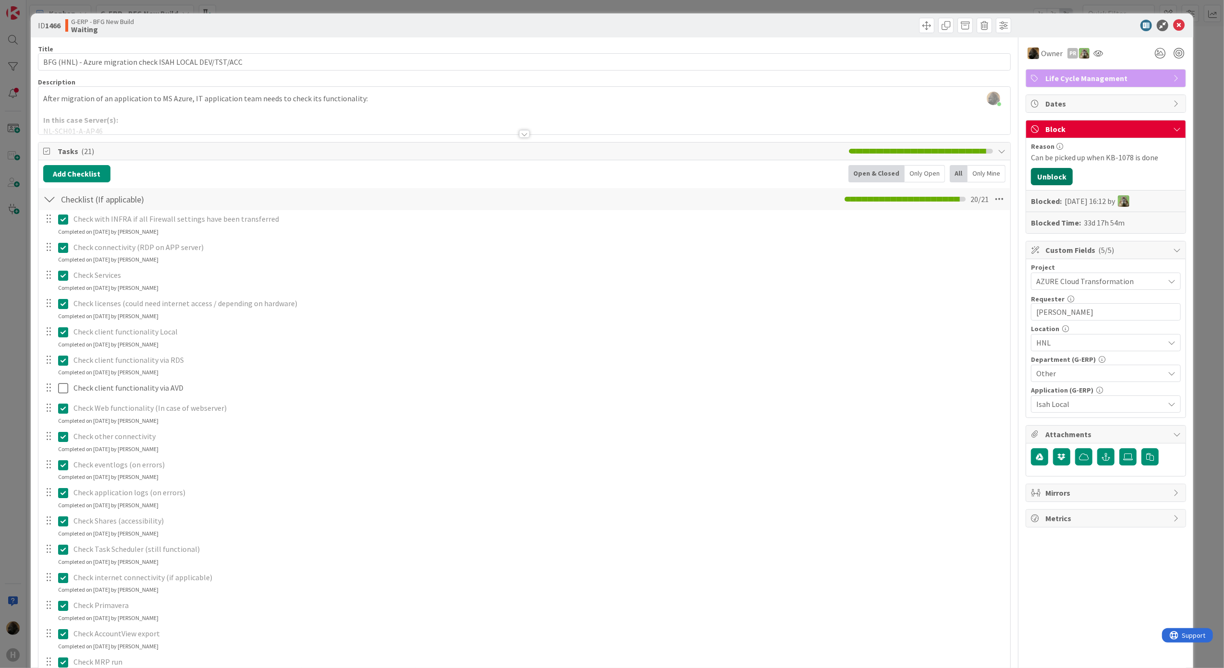
click at [1049, 175] on button "Unblock" at bounding box center [1052, 176] width 42 height 17
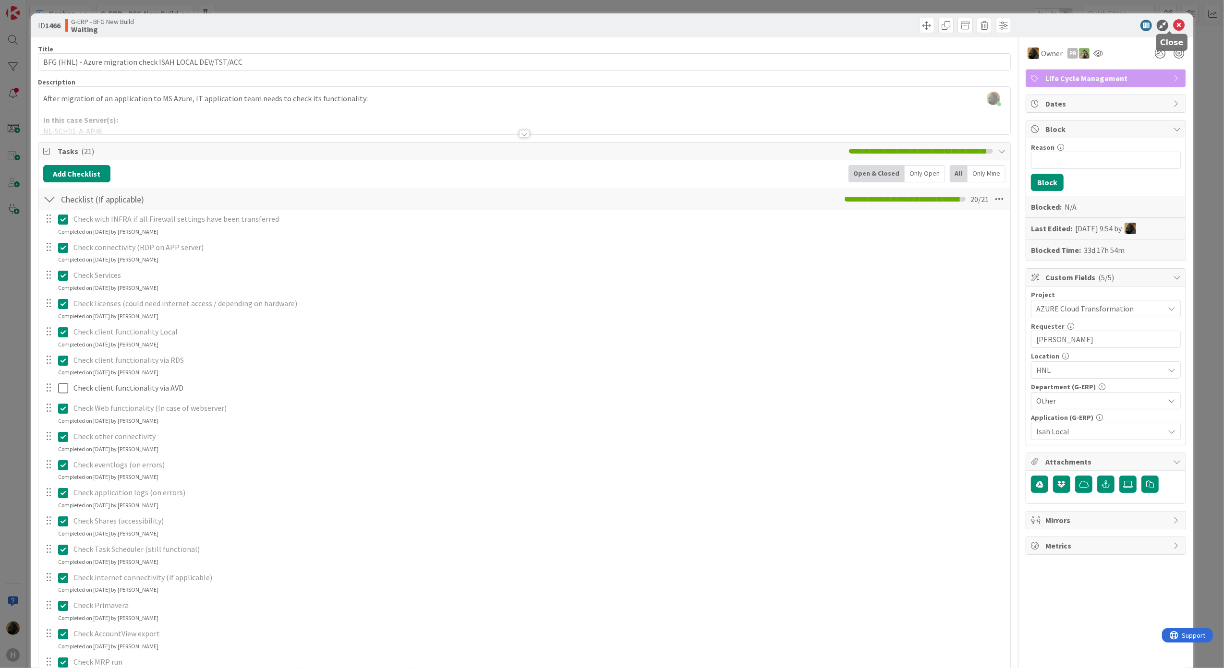
click at [1173, 24] on icon at bounding box center [1179, 26] width 12 height 12
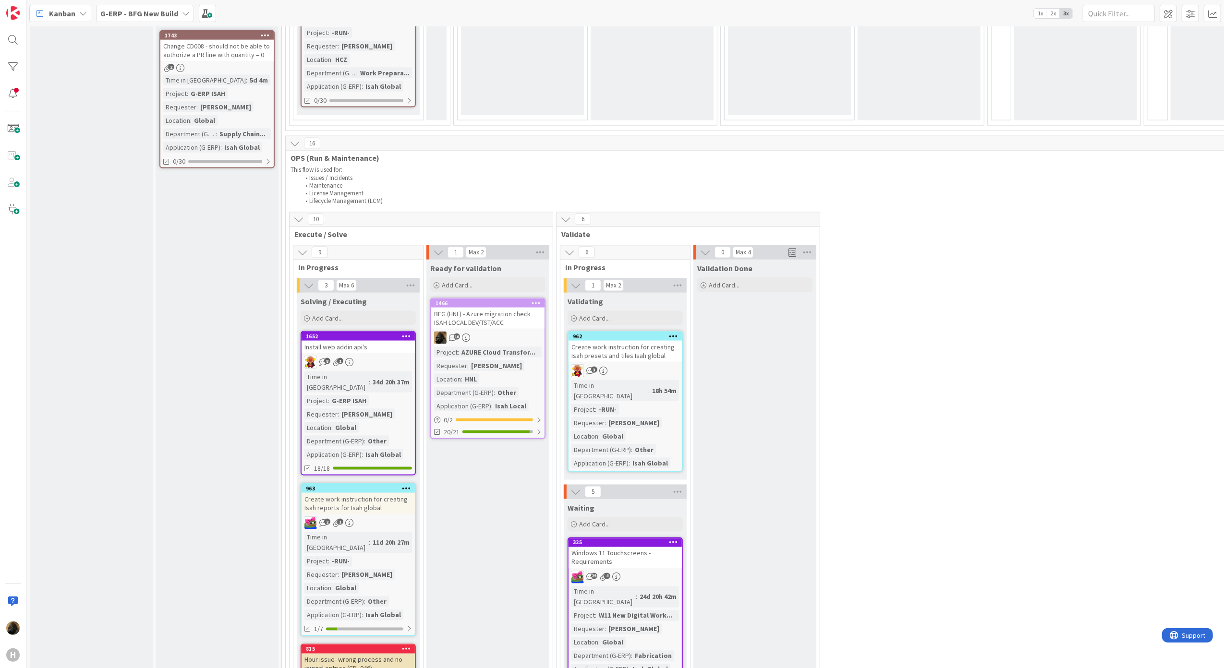
scroll to position [1401, 0]
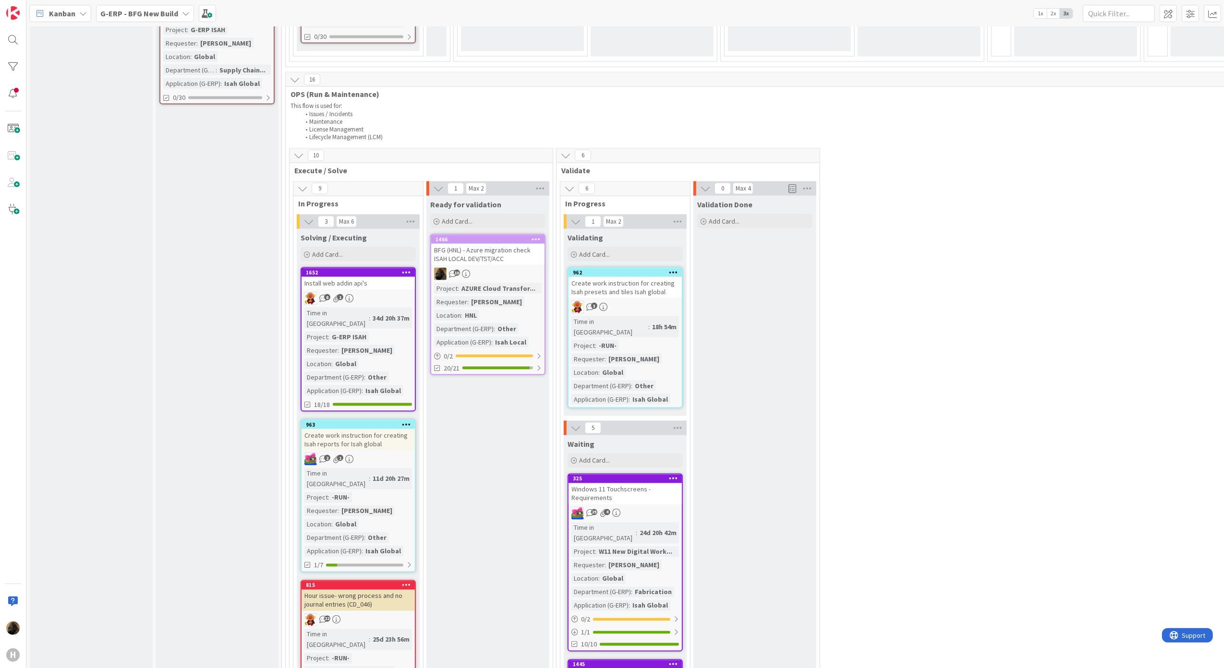
click at [181, 358] on div "Input Buffer During the Replenishment Meeting the team & Team Manager will sele…" at bounding box center [217, 332] width 123 height 3380
click at [104, 8] on span "G-ERP - BFG New Build" at bounding box center [139, 14] width 78 height 12
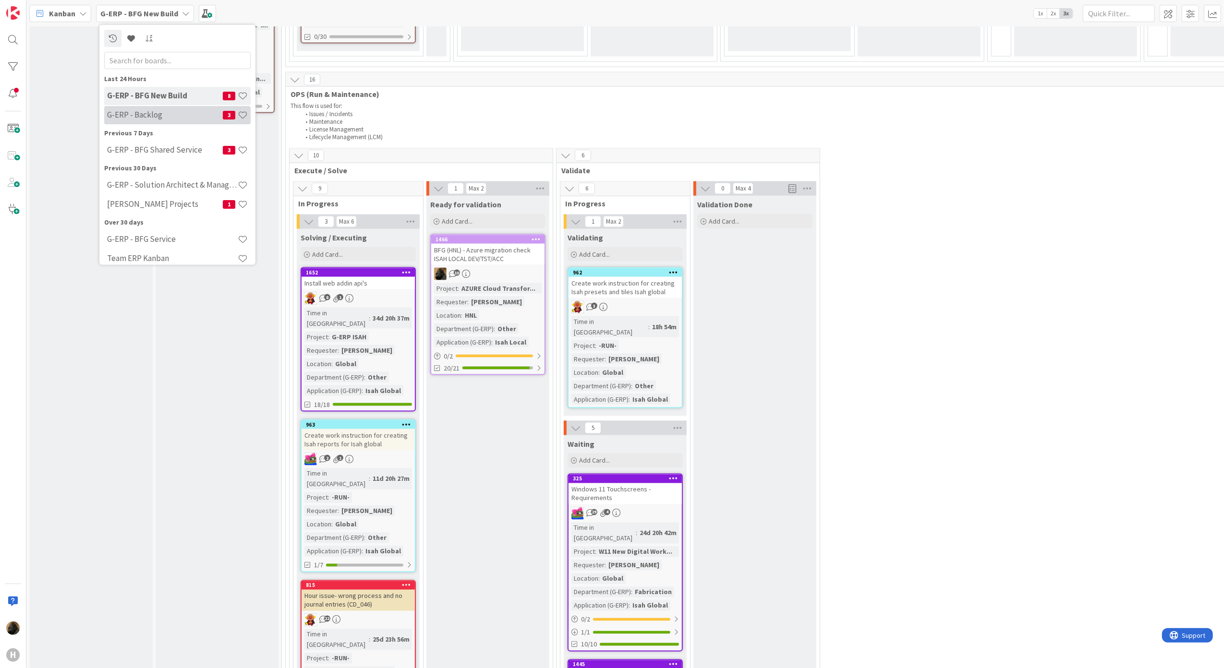
click at [166, 120] on div "G-ERP - Backlog 3" at bounding box center [177, 115] width 146 height 18
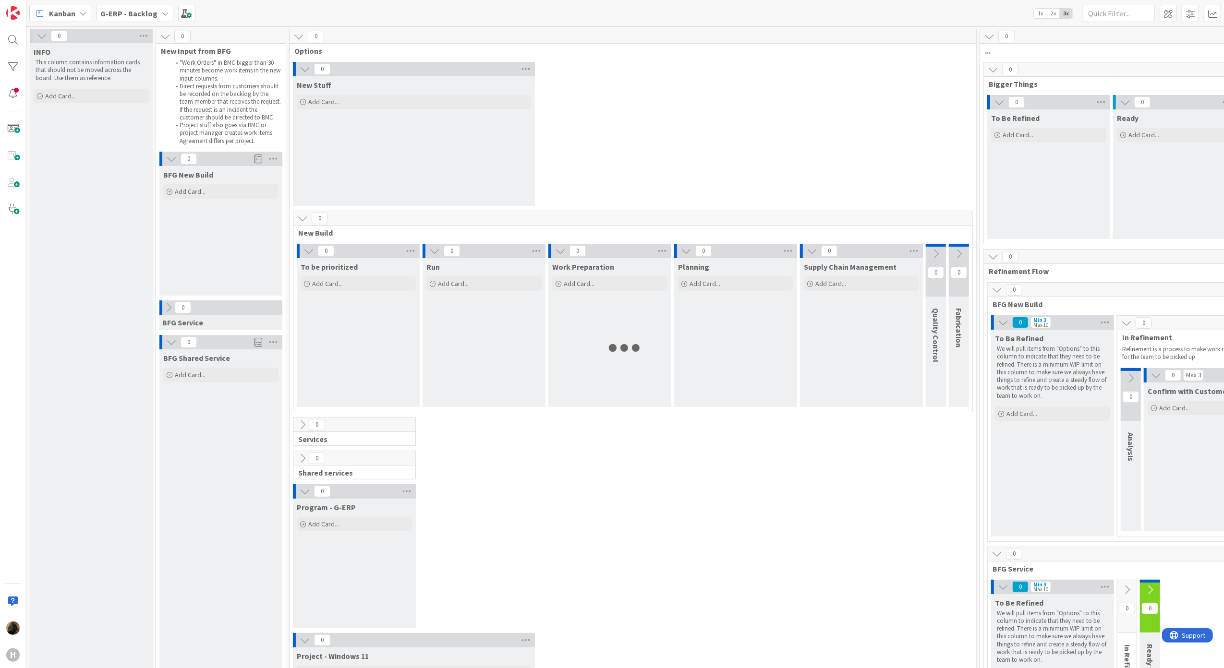
click at [42, 11] on icon at bounding box center [40, 13] width 12 height 12
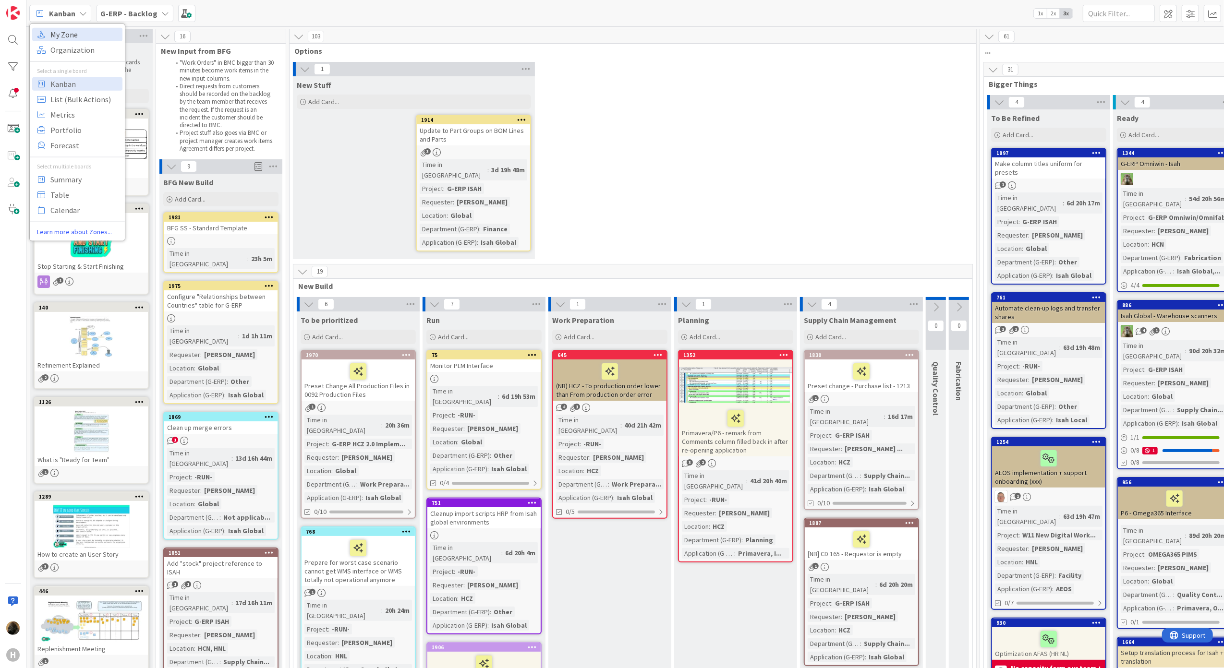
click at [65, 33] on span "My Zone" at bounding box center [84, 34] width 69 height 14
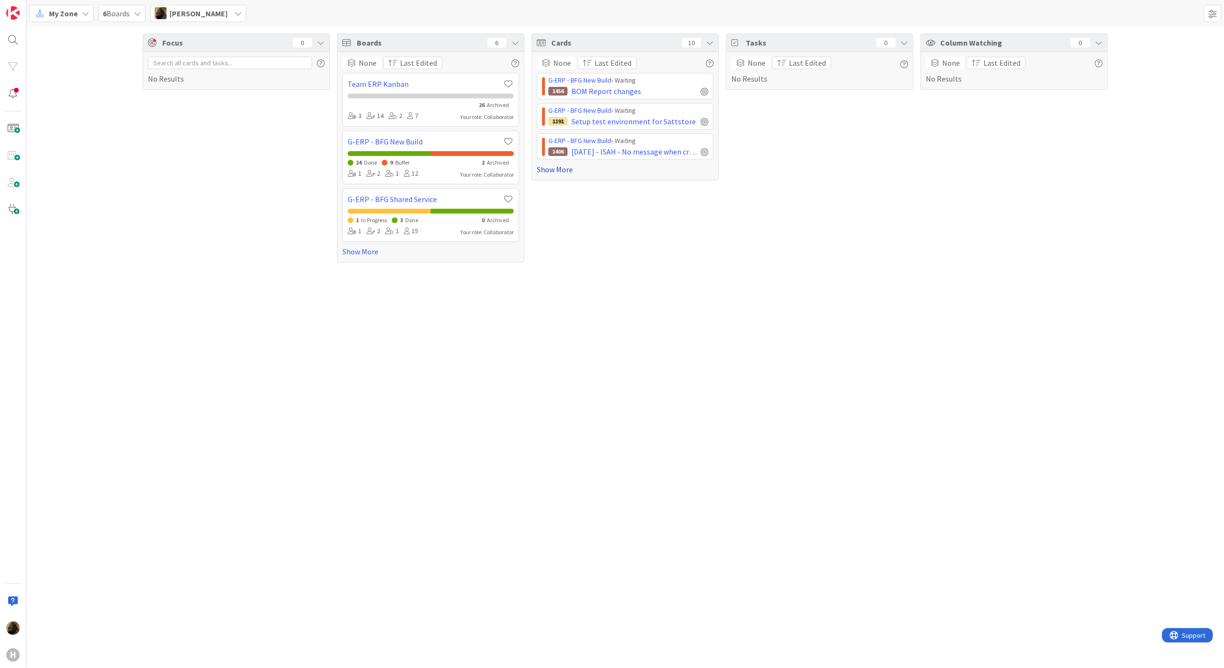
click at [562, 169] on link "Show More" at bounding box center [625, 170] width 177 height 12
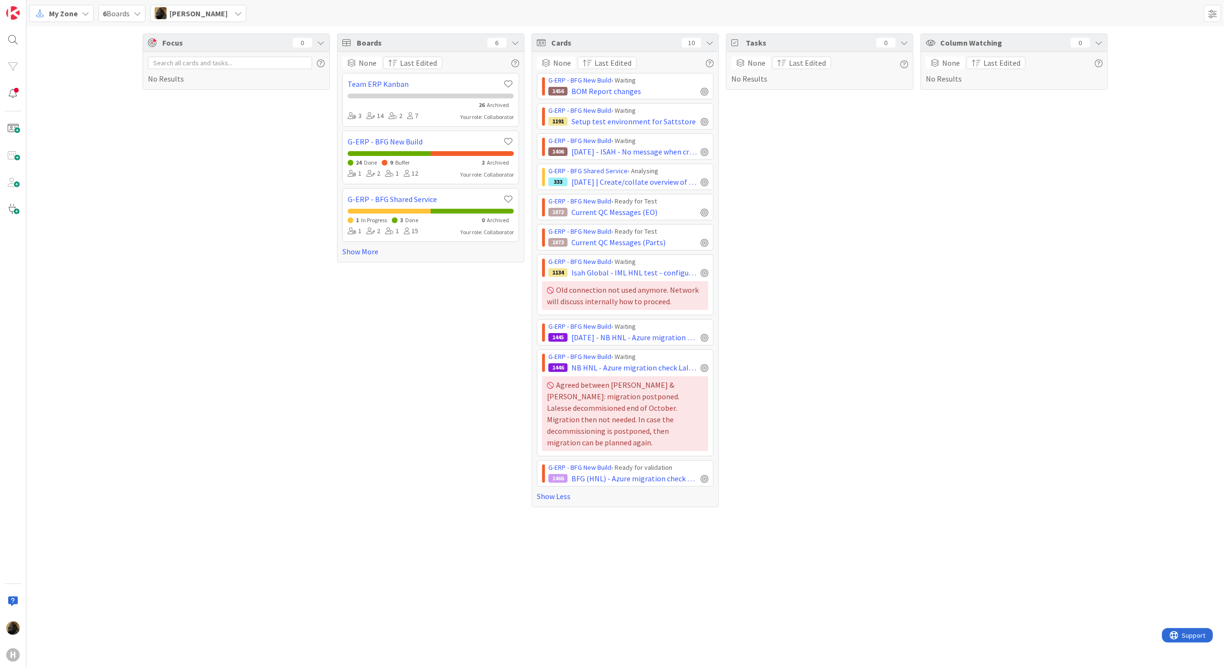
click at [212, 202] on div "Focus 0 No Results" at bounding box center [236, 271] width 187 height 474
click at [1008, 466] on div "Column Watching 0 None Last Edited No Results" at bounding box center [1013, 271] width 187 height 474
click at [364, 475] on div "Boards 6 None Last Edited Team ERP Kanban 26 Archived 3 14 2 7 Your role: Colla…" at bounding box center [430, 271] width 187 height 474
click at [138, 431] on div "Focus 0 No Results Boards 6 None Last Edited Team ERP Kanban 26 Archived 3 14 2…" at bounding box center [624, 270] width 1197 height 488
